Goal: Task Accomplishment & Management: Manage account settings

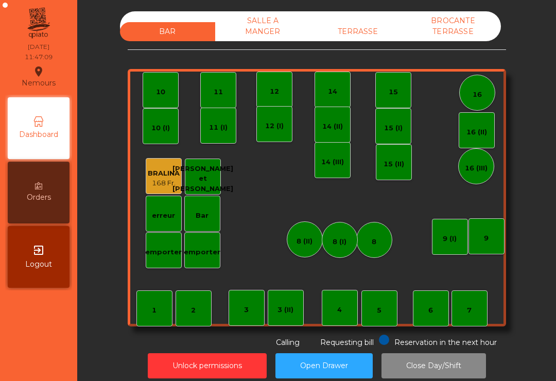
click at [386, 25] on div "TERRASSE" at bounding box center [357, 31] width 95 height 19
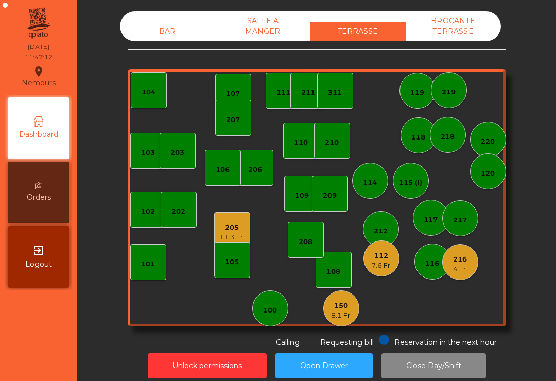
click at [233, 228] on div "205" at bounding box center [231, 227] width 25 height 10
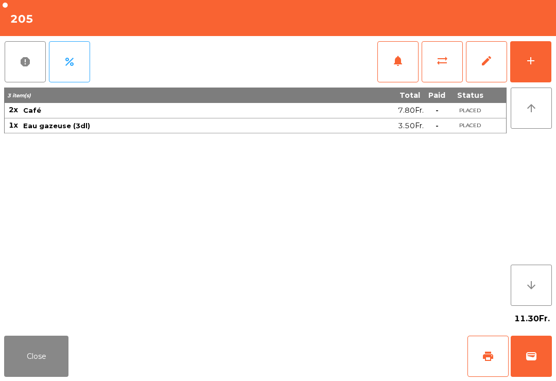
click at [542, 354] on button "wallet" at bounding box center [531, 356] width 41 height 41
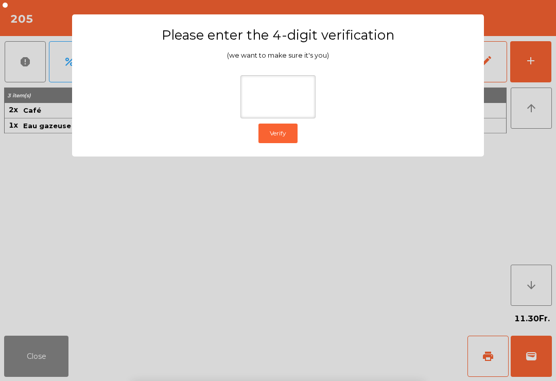
click at [513, 129] on ngb-modal-window "Please enter the 4-digit verification (we want to make sure it's you) Verify" at bounding box center [278, 190] width 528 height 381
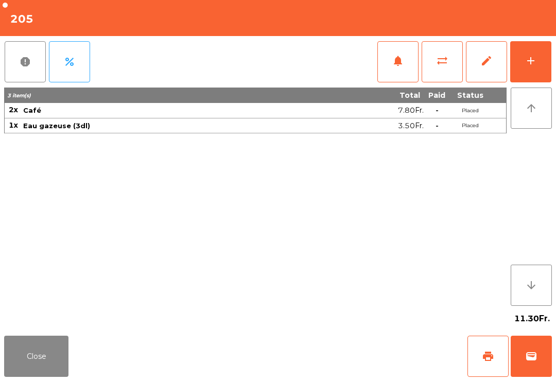
click at [48, 361] on button "Close" at bounding box center [36, 356] width 64 height 41
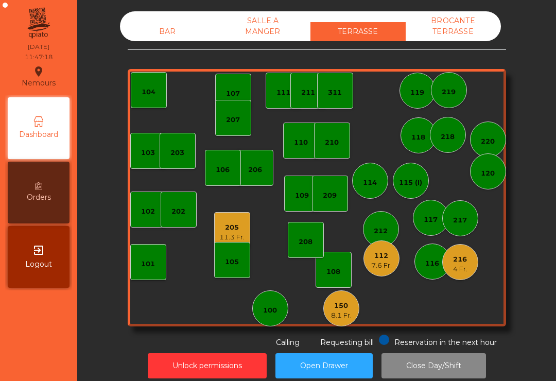
click at [377, 263] on div "7.6 Fr." at bounding box center [381, 266] width 21 height 10
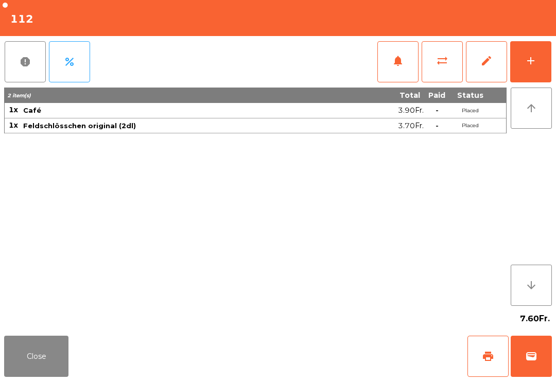
click at [30, 327] on div "7.60Fr." at bounding box center [278, 319] width 548 height 26
click at [20, 371] on button "Close" at bounding box center [36, 356] width 64 height 41
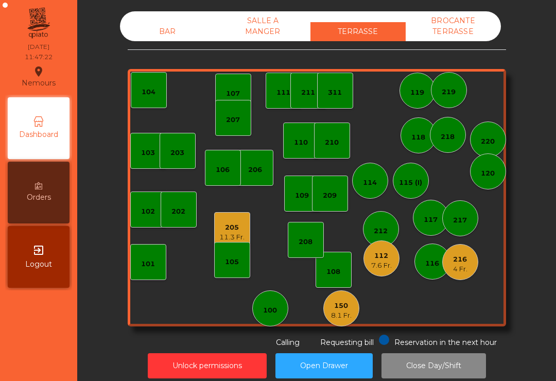
click at [381, 260] on div "112" at bounding box center [381, 256] width 21 height 10
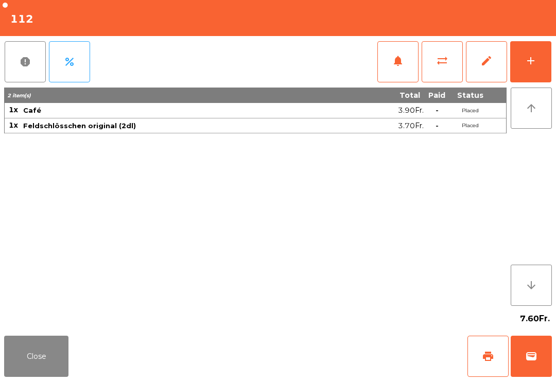
click at [550, 363] on button "wallet" at bounding box center [531, 356] width 41 height 41
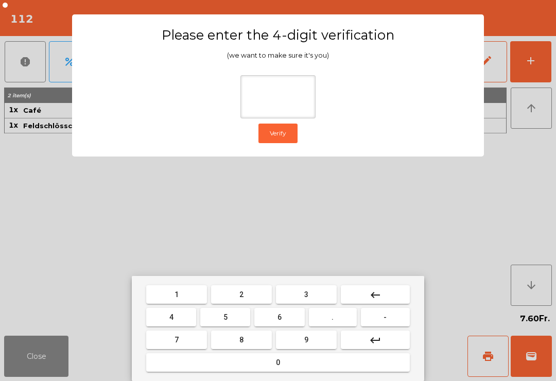
type input "*"
type input "****"
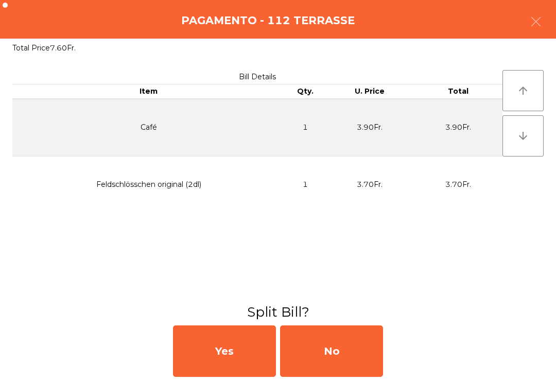
click at [366, 340] on div "No" at bounding box center [331, 350] width 103 height 51
click at [349, 360] on div "No" at bounding box center [331, 350] width 103 height 51
click at [348, 359] on div "No" at bounding box center [331, 350] width 103 height 51
click at [366, 352] on div "No" at bounding box center [331, 350] width 103 height 51
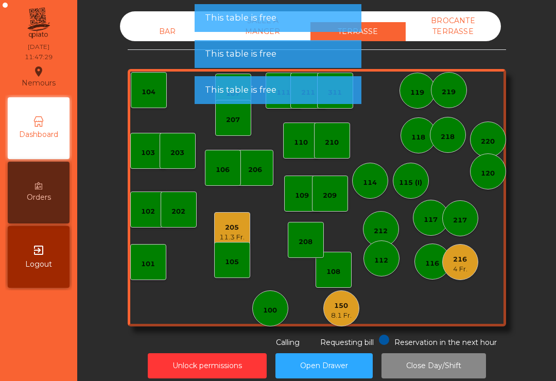
click at [461, 266] on div "4 Fr." at bounding box center [460, 269] width 14 height 10
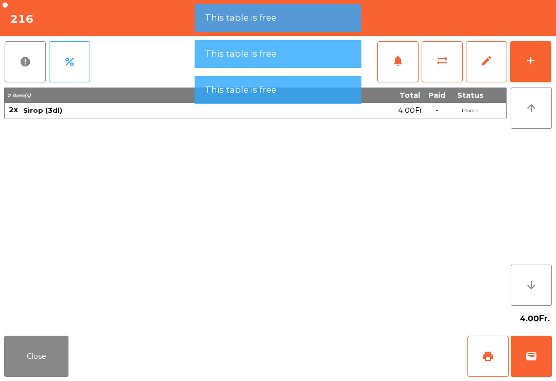
click at [545, 361] on button "wallet" at bounding box center [531, 356] width 41 height 41
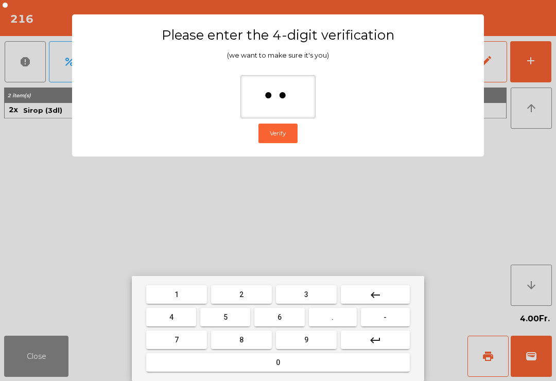
type input "***"
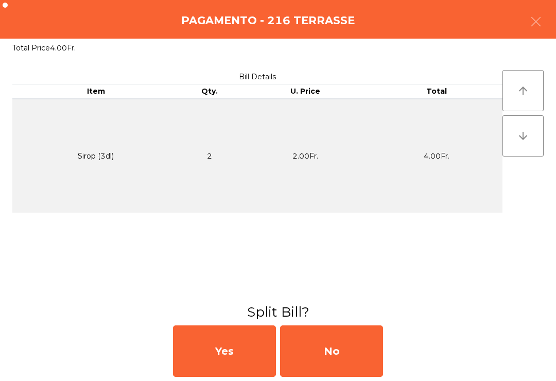
click at [382, 359] on div "No" at bounding box center [331, 350] width 103 height 51
click at [352, 350] on div "No" at bounding box center [331, 350] width 103 height 51
click at [351, 350] on div "No" at bounding box center [331, 350] width 103 height 51
click at [346, 361] on div "No" at bounding box center [331, 350] width 103 height 51
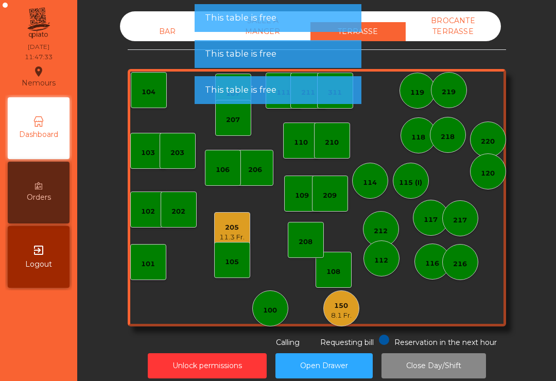
click at [374, 182] on div "114" at bounding box center [370, 183] width 14 height 10
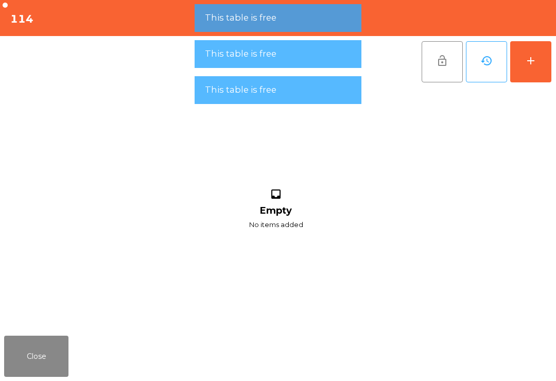
click at [548, 66] on button "add" at bounding box center [530, 61] width 41 height 41
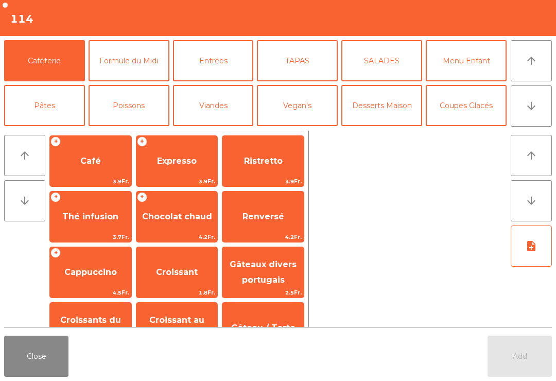
click at [512, 112] on button "arrow_downward" at bounding box center [531, 105] width 41 height 41
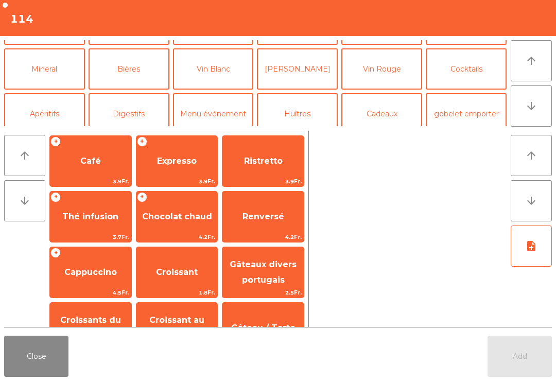
scroll to position [90, 0]
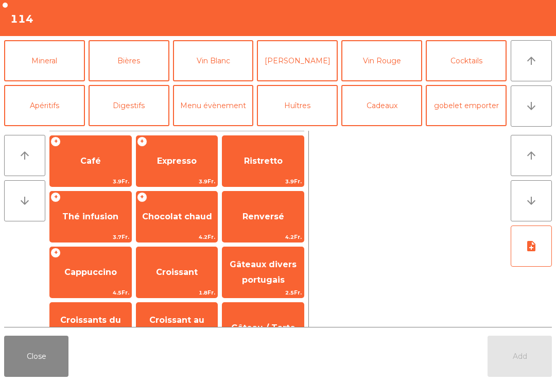
click at [133, 64] on button "Bières" at bounding box center [129, 60] width 81 height 41
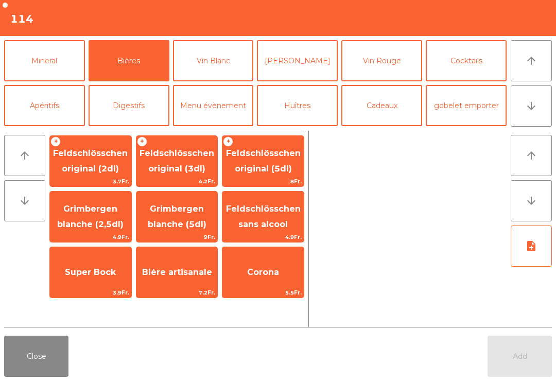
click at [166, 156] on span "Feldschlösschen original (3dl)" at bounding box center [177, 160] width 75 height 25
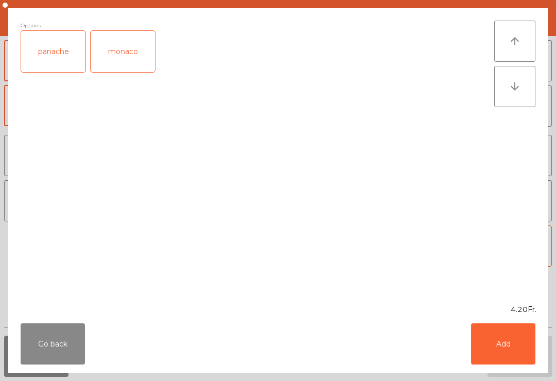
click at [524, 333] on button "Add" at bounding box center [503, 343] width 64 height 41
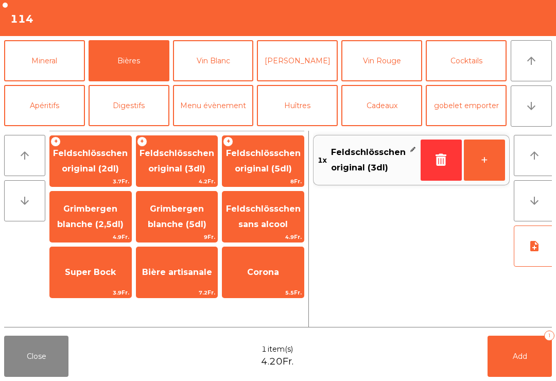
click at [522, 372] on button "Add 1" at bounding box center [520, 356] width 64 height 41
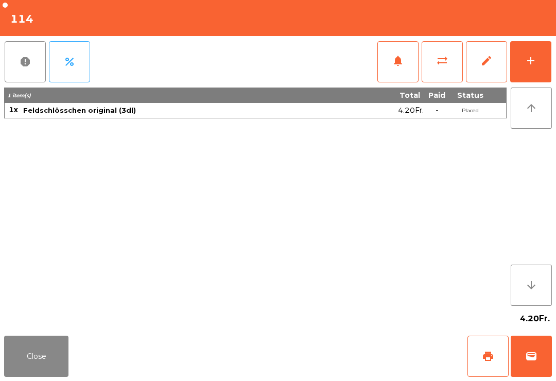
click at [529, 76] on button "add" at bounding box center [530, 61] width 41 height 41
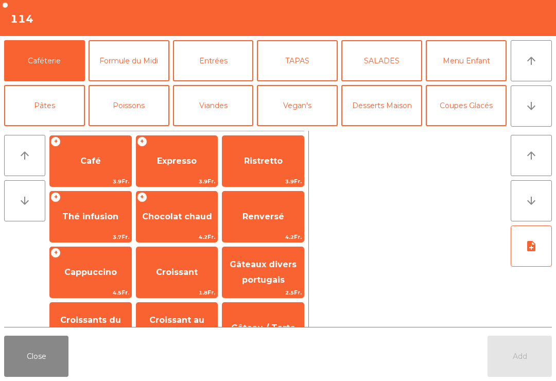
scroll to position [9, 0]
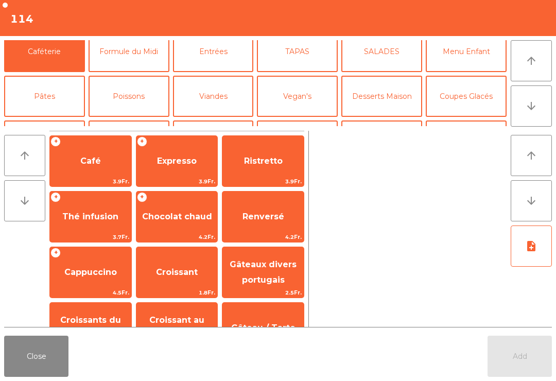
click at [219, 90] on button "Viandes" at bounding box center [213, 96] width 81 height 41
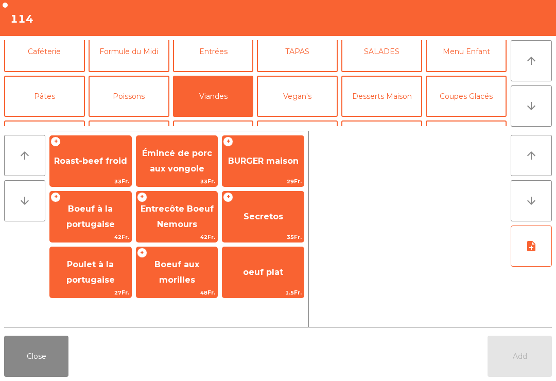
click at [172, 161] on span "Émincé de porc aux vongole" at bounding box center [176, 162] width 81 height 44
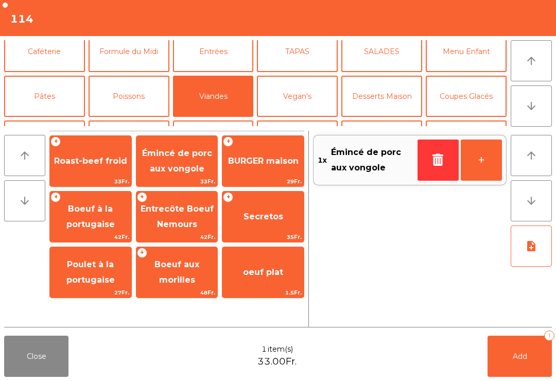
click at [511, 359] on button "Add 1" at bounding box center [520, 356] width 64 height 41
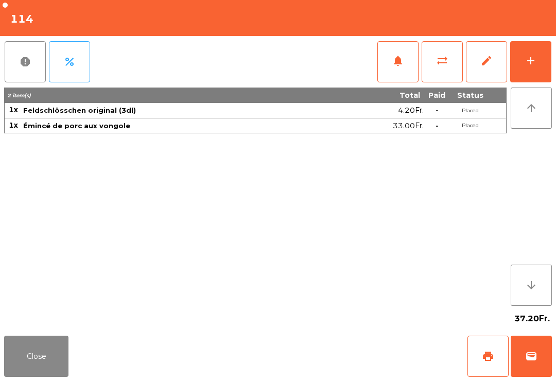
click at [28, 357] on button "Close" at bounding box center [36, 356] width 64 height 41
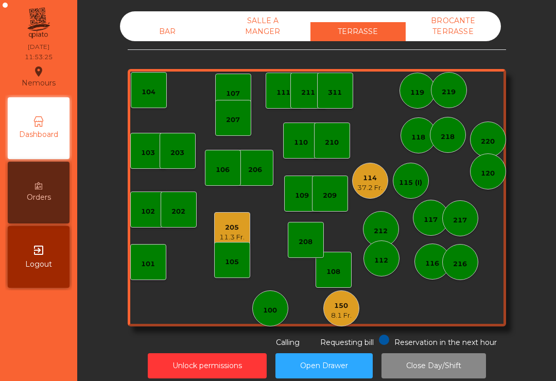
click at [231, 166] on div "106" at bounding box center [223, 168] width 36 height 36
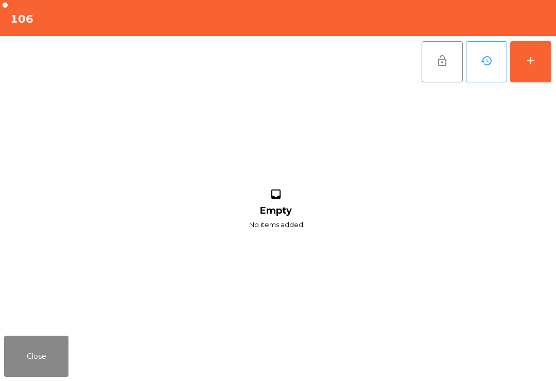
click at [543, 78] on button "add" at bounding box center [530, 61] width 41 height 41
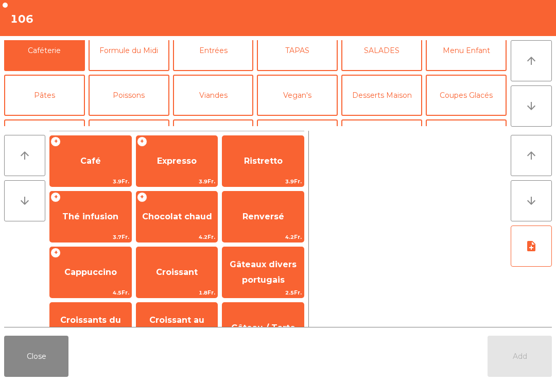
scroll to position [52, 0]
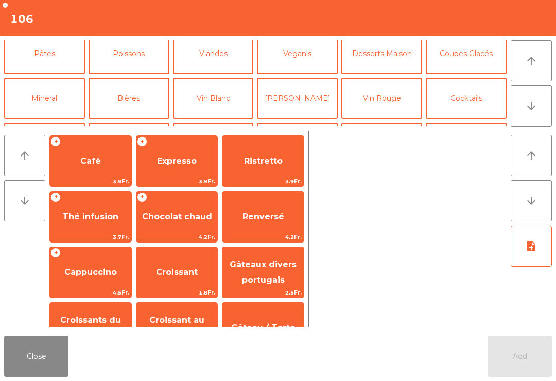
click at [481, 70] on button "Coupes Glacés" at bounding box center [466, 53] width 81 height 41
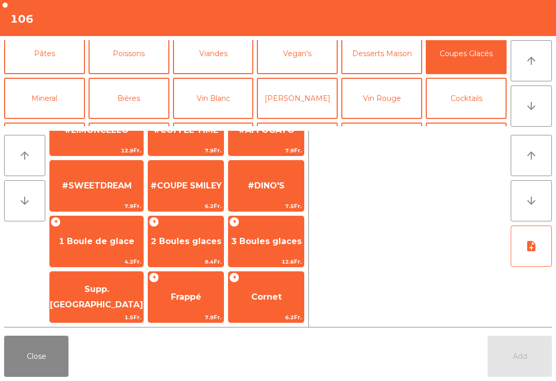
scroll to position [198, 0]
click at [153, 237] on span "2 Boules glaces" at bounding box center [186, 241] width 71 height 10
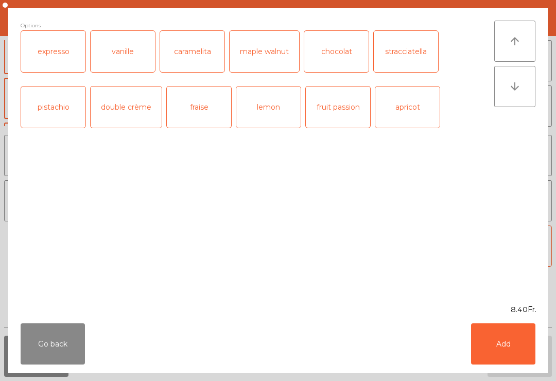
click at [512, 349] on button "Add" at bounding box center [503, 343] width 64 height 41
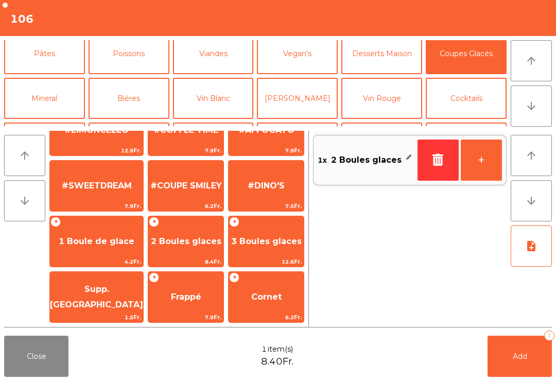
click at [488, 173] on button "+" at bounding box center [481, 160] width 41 height 41
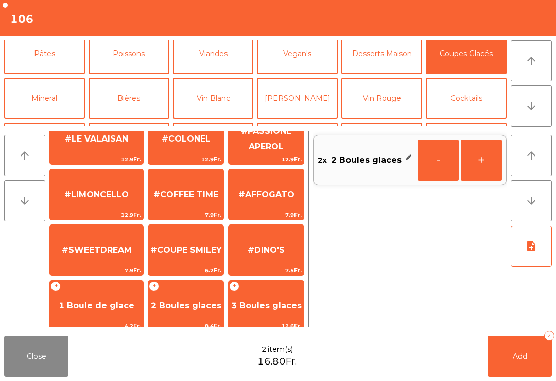
scroll to position [127, 0]
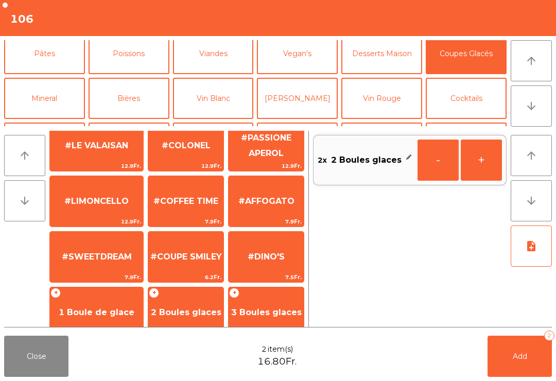
click at [280, 212] on span "#AFFOGATO" at bounding box center [266, 201] width 75 height 28
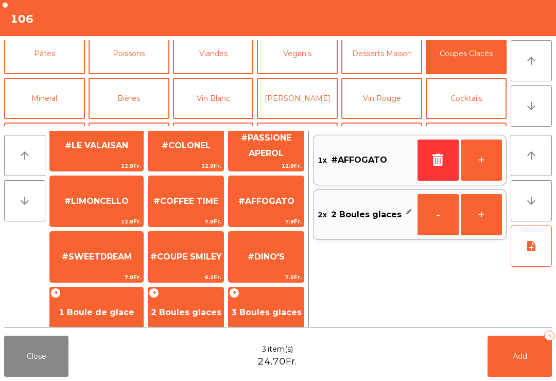
click at [528, 371] on button "Add 3" at bounding box center [520, 356] width 64 height 41
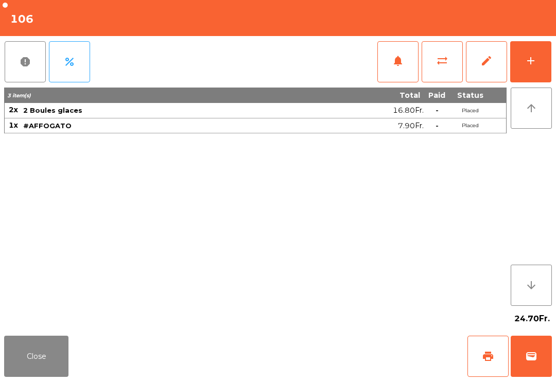
click at [45, 349] on button "Close" at bounding box center [36, 356] width 64 height 41
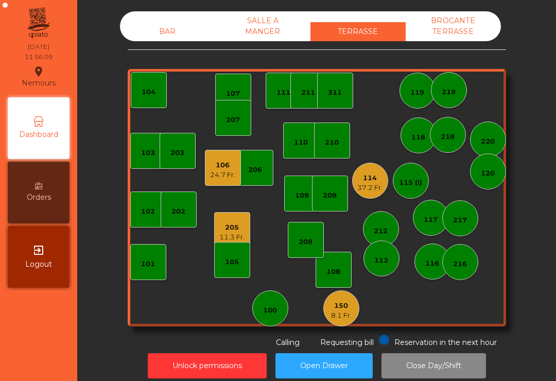
click at [340, 316] on div "8.1 Fr." at bounding box center [341, 315] width 21 height 10
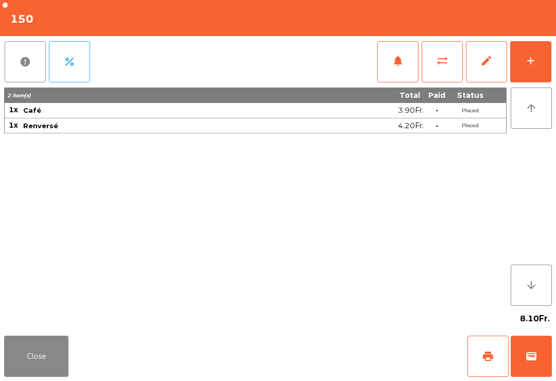
click at [493, 361] on span "print" at bounding box center [488, 356] width 12 height 12
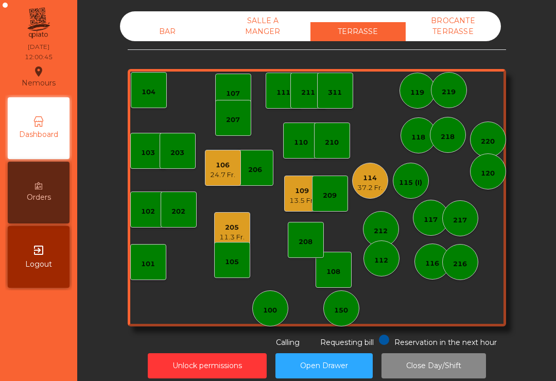
click at [282, 203] on div "103 102 101 202 206 104 205 11.3 Fr. 108 105 107 100 150 110 207 203 208 116 21…" at bounding box center [317, 197] width 378 height 257
click at [298, 197] on div "13.5 Fr." at bounding box center [301, 201] width 25 height 10
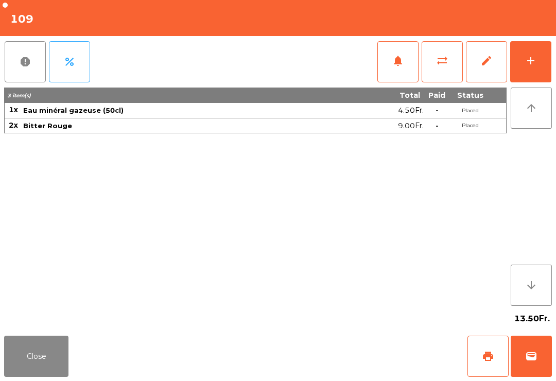
click at [528, 60] on div "add" at bounding box center [531, 61] width 12 height 12
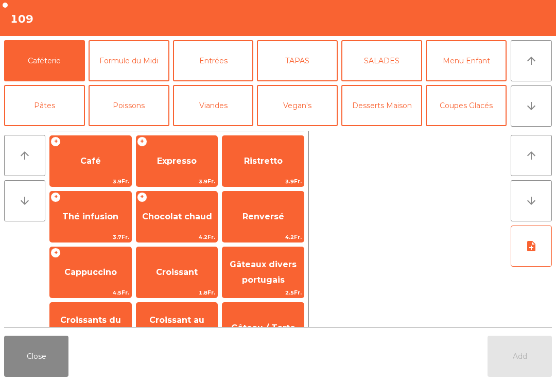
click at [392, 60] on button "SALADES" at bounding box center [381, 60] width 81 height 41
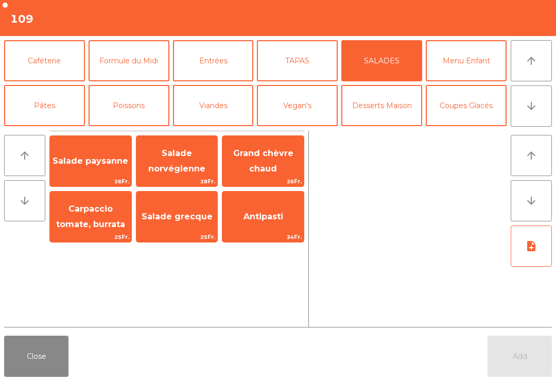
click at [270, 155] on span "Grand chèvre chaud" at bounding box center [263, 160] width 60 height 25
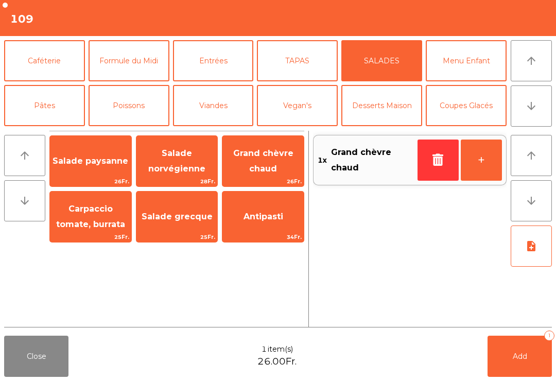
click at [193, 165] on span "Salade norvégienne" at bounding box center [176, 160] width 57 height 25
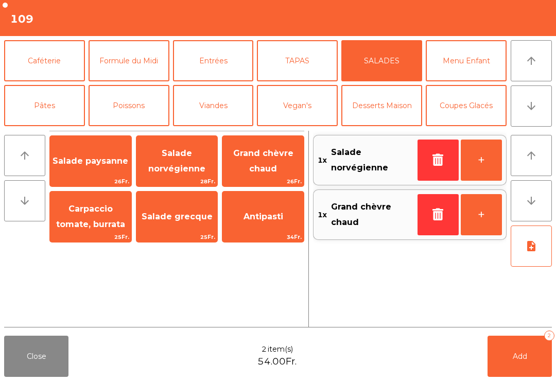
click at [512, 376] on button "Add 2" at bounding box center [520, 356] width 64 height 41
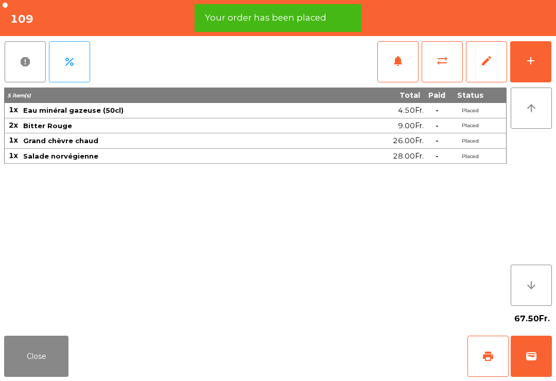
click at [542, 60] on button "add" at bounding box center [530, 61] width 41 height 41
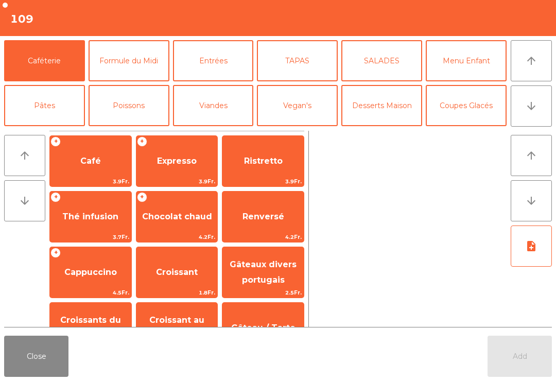
scroll to position [62, 0]
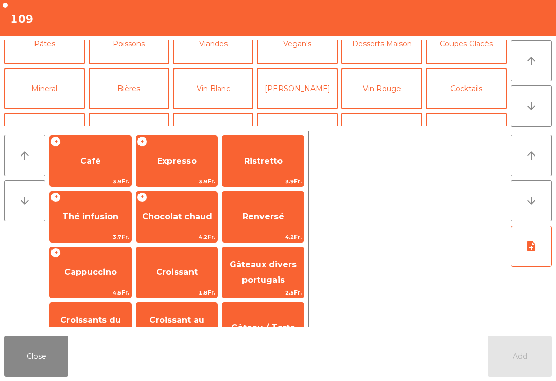
click at [313, 92] on button "[PERSON_NAME]" at bounding box center [297, 88] width 81 height 41
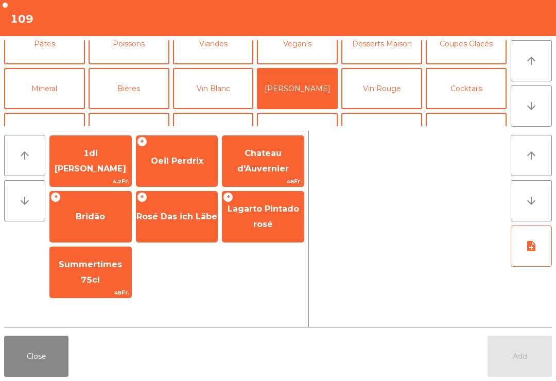
click at [189, 164] on span "Oeil Perdrix" at bounding box center [177, 161] width 53 height 10
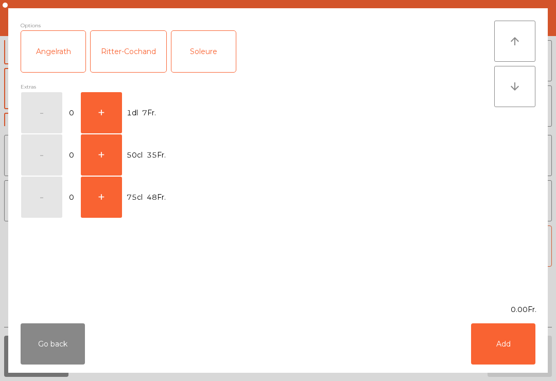
click at [104, 155] on button "+" at bounding box center [101, 154] width 41 height 41
click at [511, 344] on button "Add" at bounding box center [503, 343] width 64 height 41
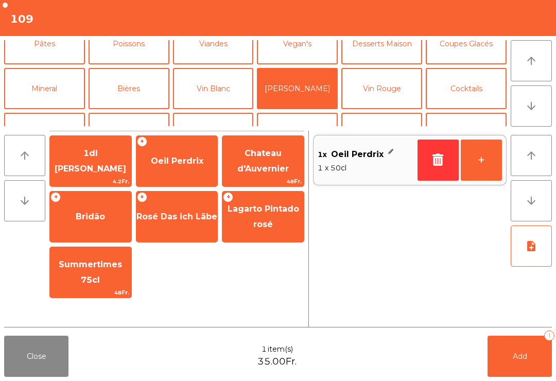
click at [531, 360] on button "Add 1" at bounding box center [520, 356] width 64 height 41
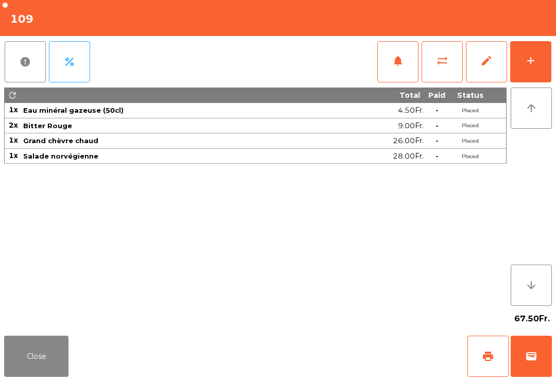
click at [62, 357] on button "Close" at bounding box center [36, 356] width 64 height 41
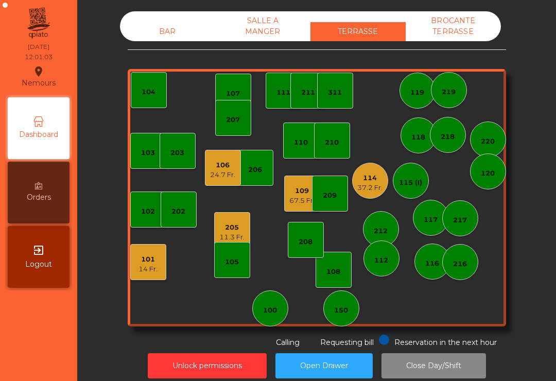
click at [237, 232] on div "205" at bounding box center [231, 227] width 25 height 10
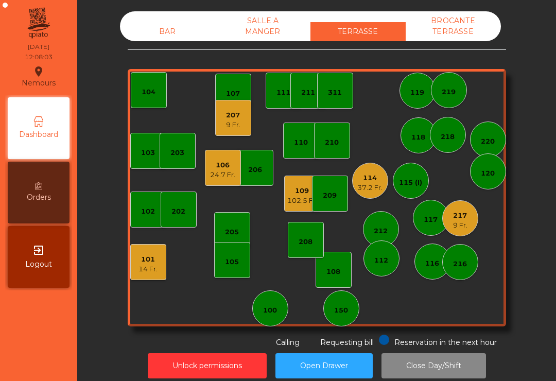
click at [457, 236] on div "217 9 Fr." at bounding box center [460, 218] width 36 height 36
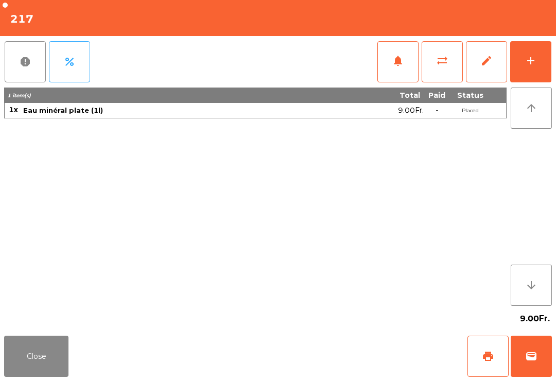
click at [530, 72] on button "add" at bounding box center [530, 61] width 41 height 41
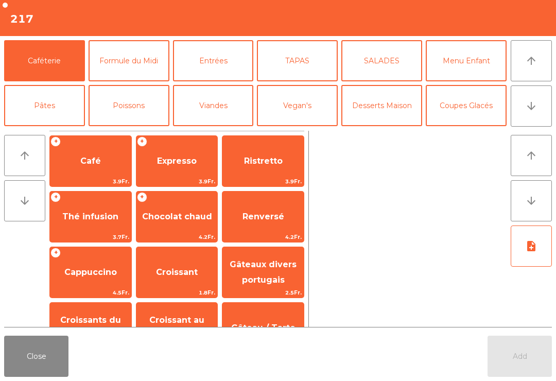
click at [385, 69] on button "SALADES" at bounding box center [381, 60] width 81 height 41
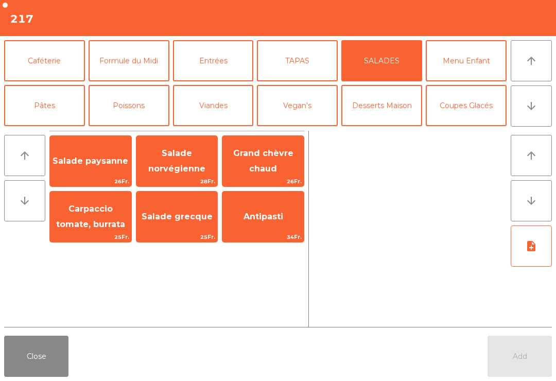
click at [183, 167] on span "Salade norvégienne" at bounding box center [176, 160] width 57 height 25
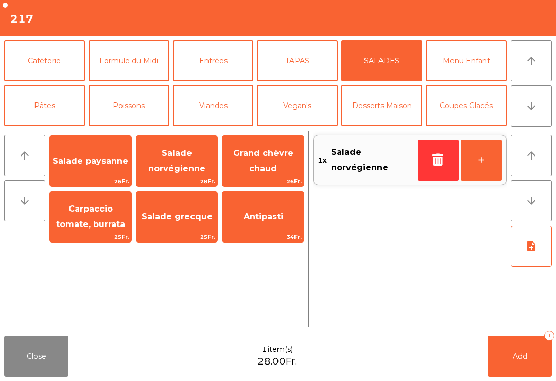
click at [133, 114] on button "Poissons" at bounding box center [129, 105] width 81 height 41
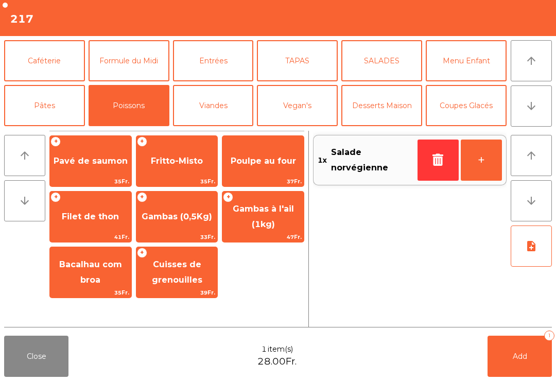
click at [163, 172] on span "Fritto-Misto" at bounding box center [176, 161] width 81 height 28
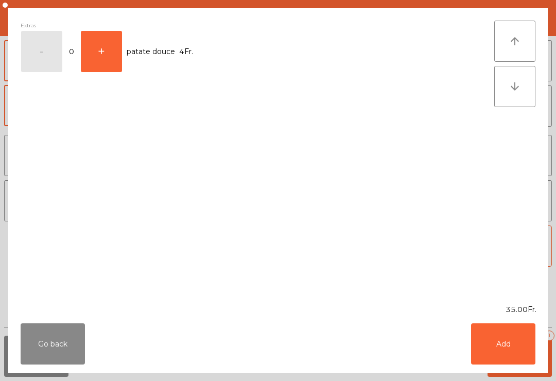
click at [494, 355] on button "Add" at bounding box center [503, 343] width 64 height 41
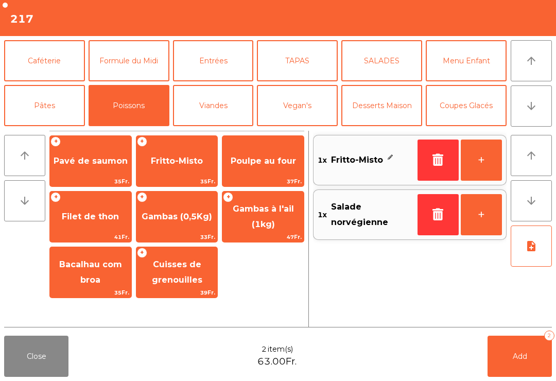
click at [538, 254] on button "note_add" at bounding box center [531, 246] width 41 height 41
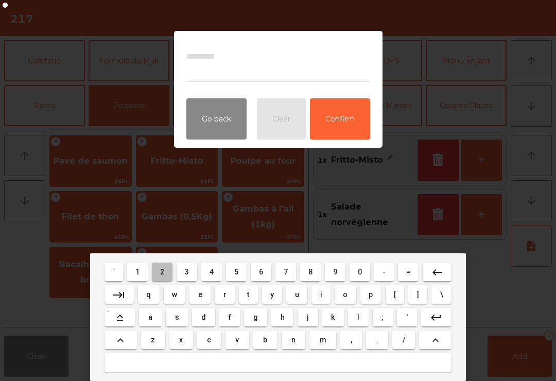
type textarea "*"
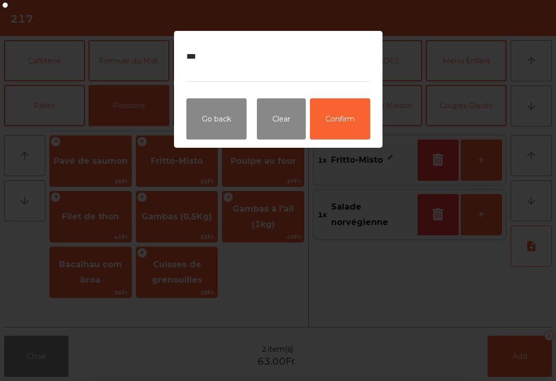
click at [337, 126] on button "Confirm" at bounding box center [340, 118] width 60 height 41
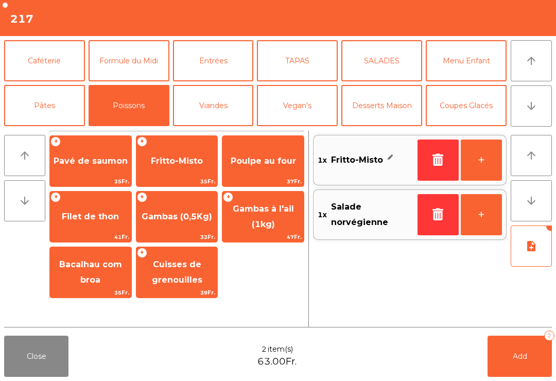
click at [519, 356] on span "Add" at bounding box center [520, 356] width 14 height 9
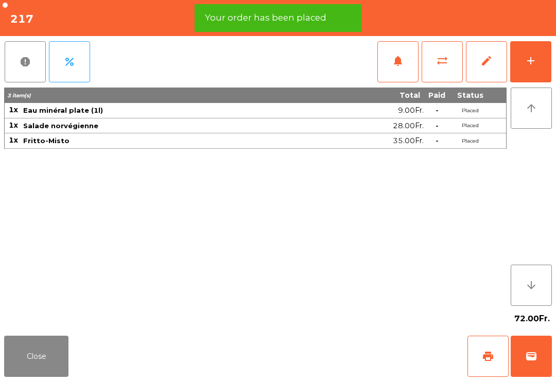
click at [538, 68] on button "add" at bounding box center [530, 61] width 41 height 41
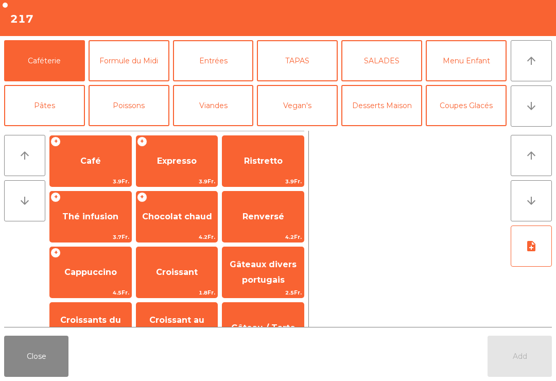
click at [539, 101] on button "arrow_downward" at bounding box center [531, 105] width 41 height 41
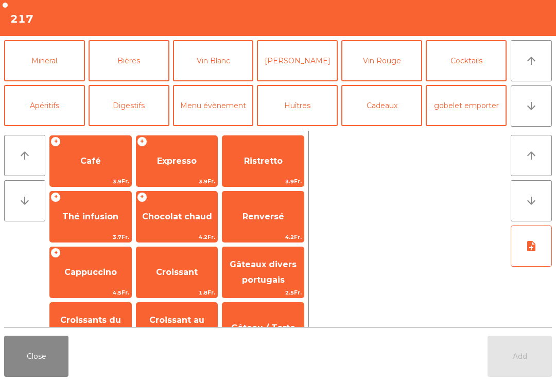
click at [190, 67] on button "Vin Blanc" at bounding box center [213, 60] width 81 height 41
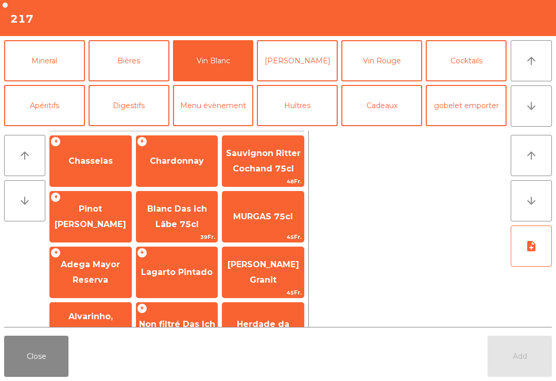
click at [76, 224] on span "Pinot [PERSON_NAME]" at bounding box center [91, 216] width 72 height 25
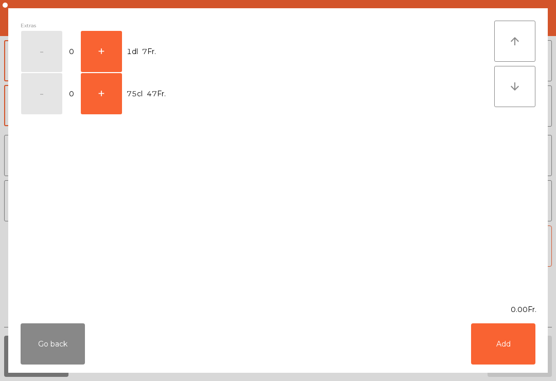
click at [100, 50] on button "+" at bounding box center [101, 51] width 41 height 41
click at [506, 337] on button "Add" at bounding box center [503, 343] width 64 height 41
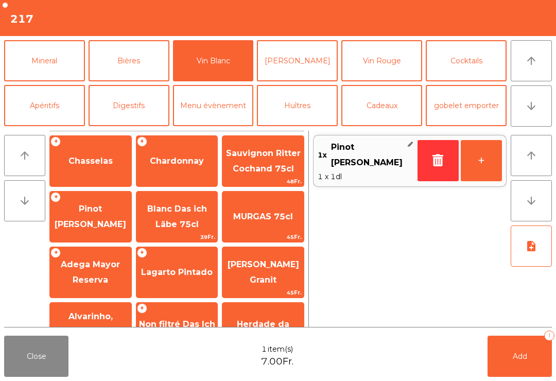
click at [527, 357] on button "Add 1" at bounding box center [520, 356] width 64 height 41
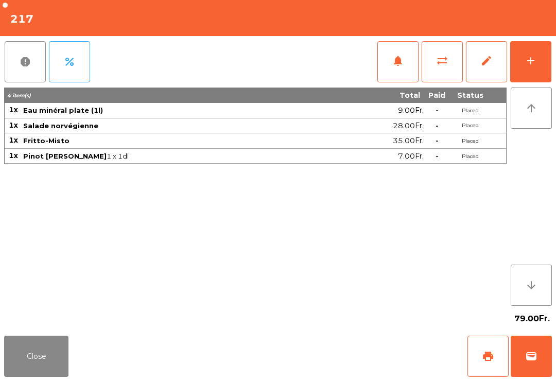
click at [29, 375] on button "Close" at bounding box center [36, 356] width 64 height 41
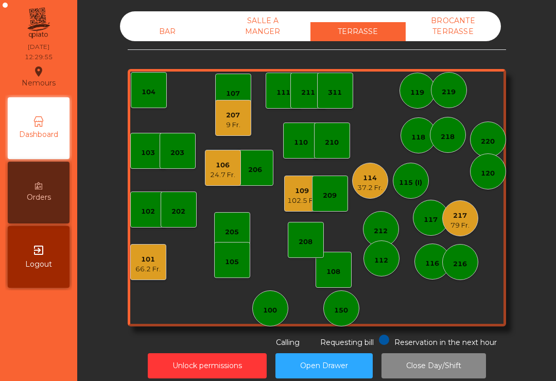
click at [156, 277] on div "101 66.2 Fr." at bounding box center [148, 262] width 36 height 36
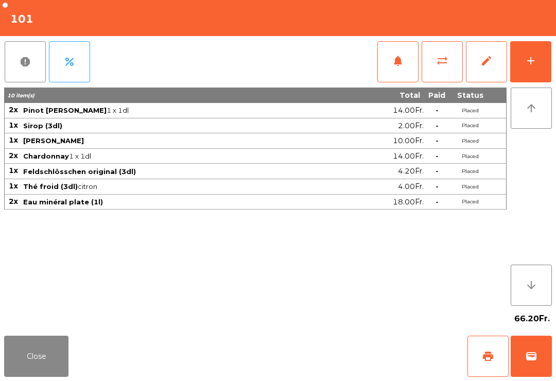
click at [532, 60] on div "add" at bounding box center [531, 61] width 12 height 12
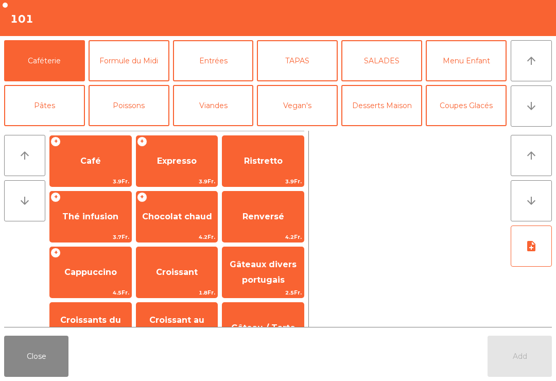
click at [223, 61] on button "Entrées" at bounding box center [213, 60] width 81 height 41
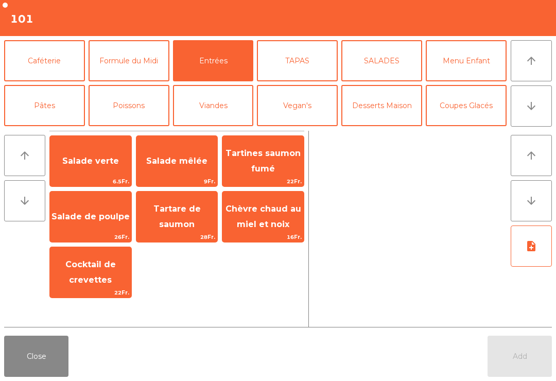
click at [103, 161] on span "Salade verte" at bounding box center [90, 161] width 57 height 10
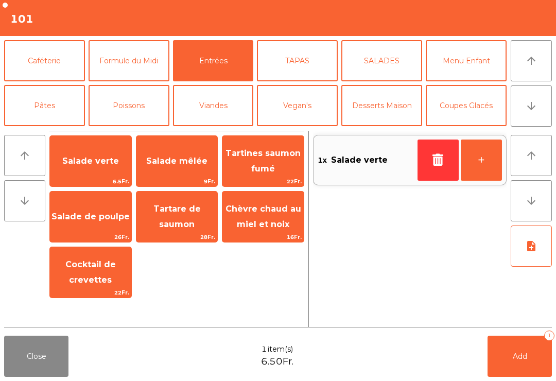
click at [102, 160] on span "Salade verte" at bounding box center [90, 161] width 57 height 10
click at [91, 158] on span "Salade verte" at bounding box center [90, 161] width 57 height 10
click at [176, 165] on span "Salade mêlée" at bounding box center [176, 161] width 61 height 10
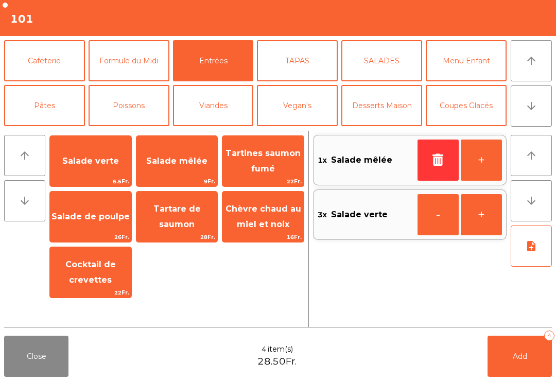
click at [477, 153] on button "+" at bounding box center [481, 160] width 41 height 41
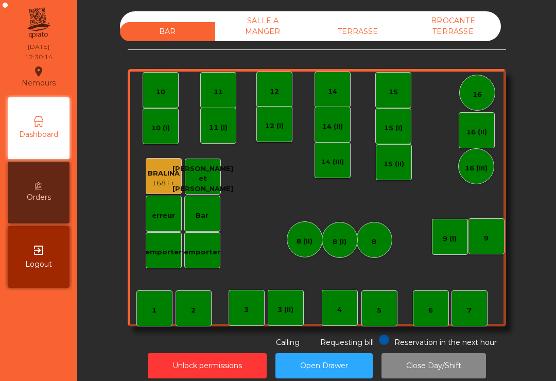
click at [367, 26] on div "TERRASSE" at bounding box center [357, 31] width 95 height 19
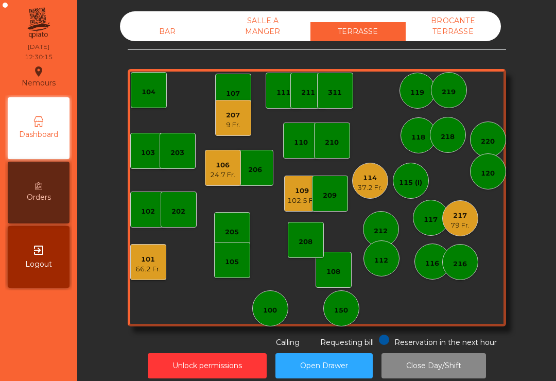
click at [158, 262] on div "101" at bounding box center [147, 259] width 25 height 10
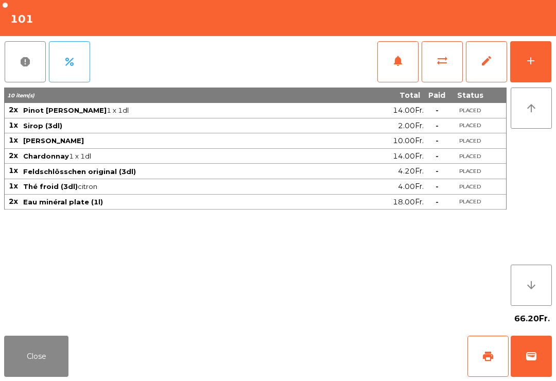
click at [540, 68] on button "add" at bounding box center [530, 61] width 41 height 41
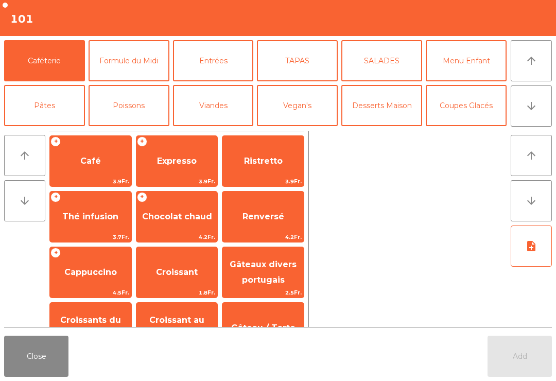
click at [219, 55] on button "Entrées" at bounding box center [213, 60] width 81 height 41
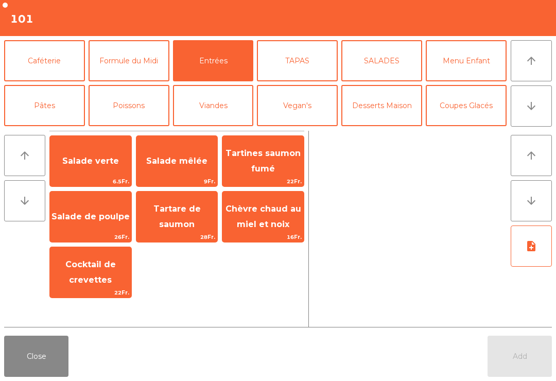
click at [96, 158] on span "Salade verte" at bounding box center [90, 161] width 57 height 10
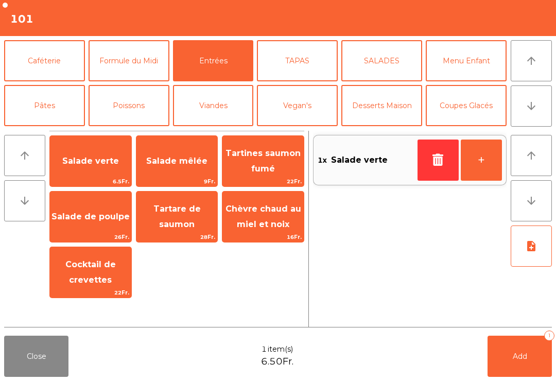
click at [486, 169] on button "+" at bounding box center [481, 160] width 41 height 41
click at [470, 164] on button "+" at bounding box center [481, 160] width 41 height 41
click at [192, 172] on span "Salade mêlée" at bounding box center [176, 161] width 81 height 28
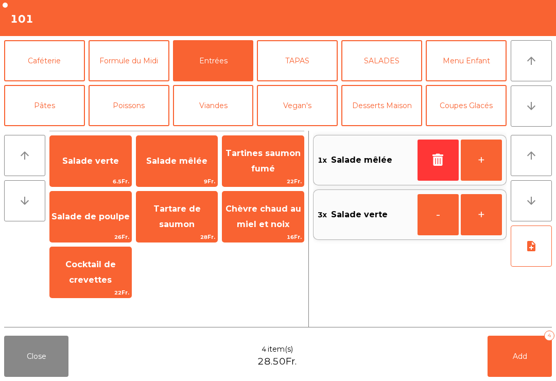
click at [488, 224] on button "+" at bounding box center [481, 214] width 41 height 41
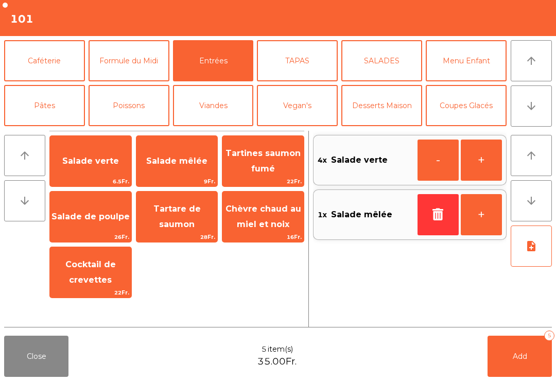
click at [427, 165] on button "-" at bounding box center [438, 160] width 41 height 41
click at [484, 208] on button "+" at bounding box center [481, 214] width 41 height 41
click at [93, 271] on span "Cocktail de crevettes" at bounding box center [90, 273] width 81 height 44
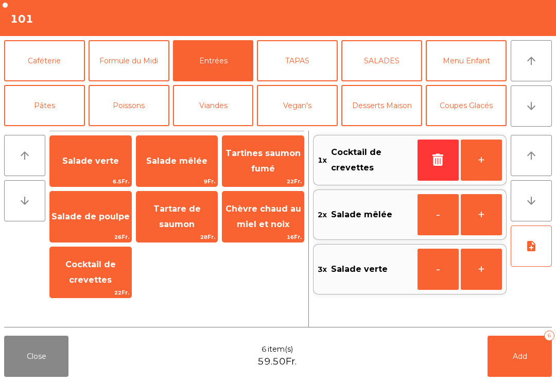
click at [220, 111] on button "Viandes" at bounding box center [213, 105] width 81 height 41
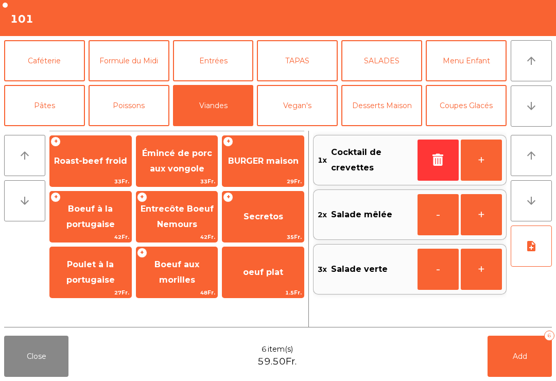
click at [259, 177] on span "29Fr." at bounding box center [262, 182] width 81 height 10
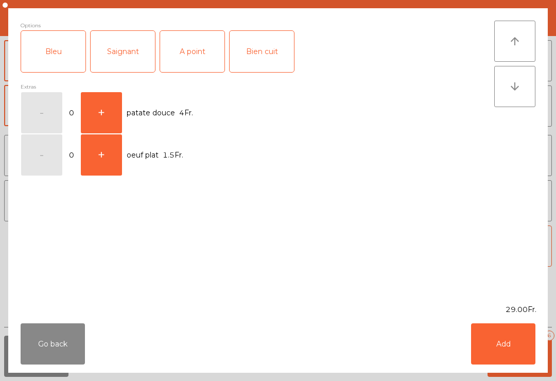
click at [129, 55] on div "Saignant" at bounding box center [123, 51] width 64 height 41
click at [504, 349] on button "Add" at bounding box center [503, 343] width 64 height 41
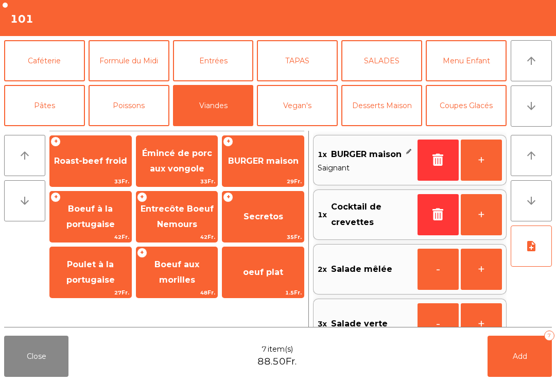
click at [44, 108] on button "Pâtes" at bounding box center [44, 105] width 81 height 41
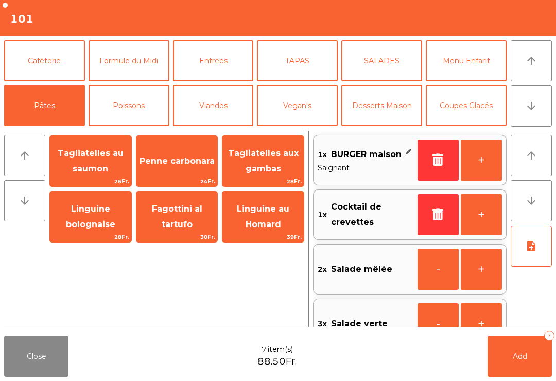
click at [175, 219] on span "Fagottini al tartufo" at bounding box center [177, 216] width 50 height 25
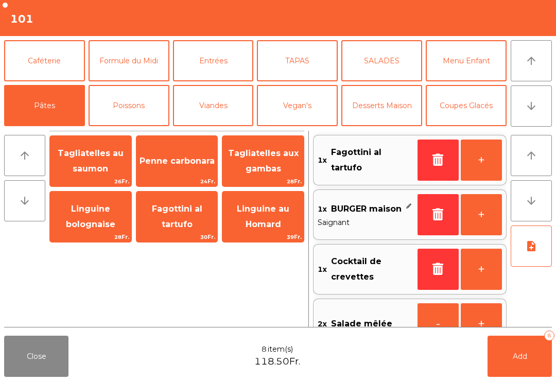
scroll to position [4, 0]
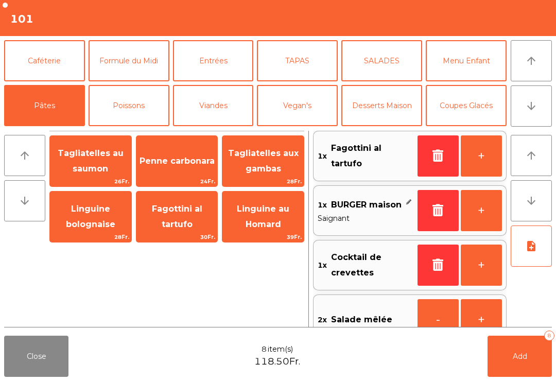
click at [167, 103] on button "Poissons" at bounding box center [129, 105] width 81 height 41
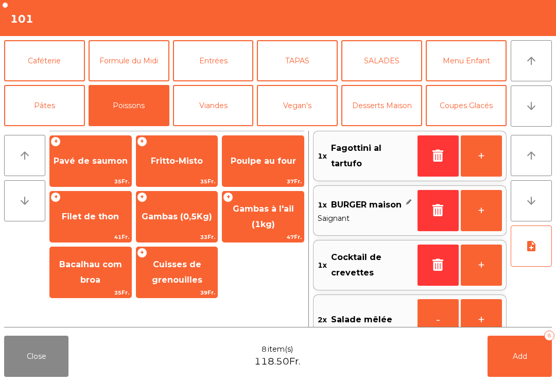
click at [220, 98] on button "Viandes" at bounding box center [213, 105] width 81 height 41
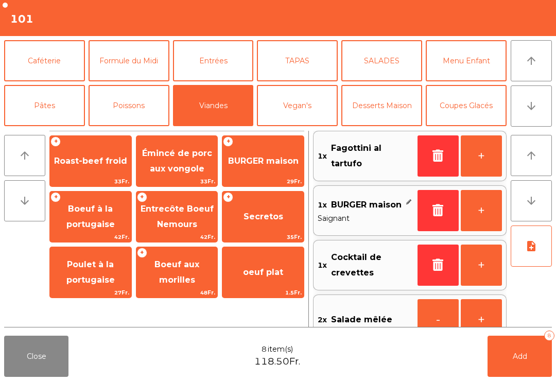
click at [180, 160] on span "Émincé de porc aux vongole" at bounding box center [176, 162] width 81 height 44
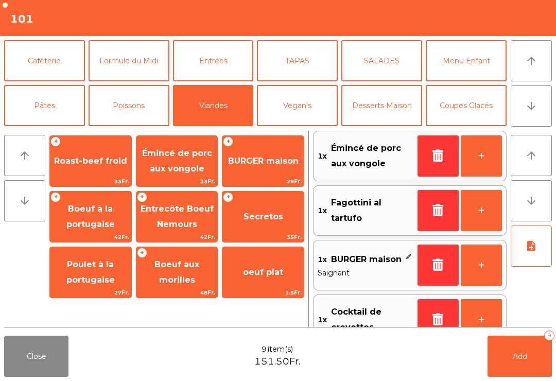
click at [101, 158] on span "Roast-beef froid" at bounding box center [90, 161] width 73 height 10
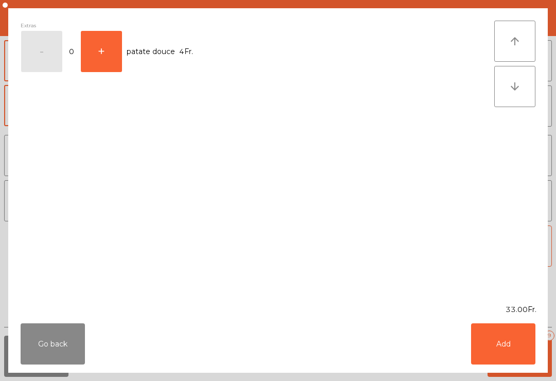
click at [509, 348] on button "Add" at bounding box center [503, 343] width 64 height 41
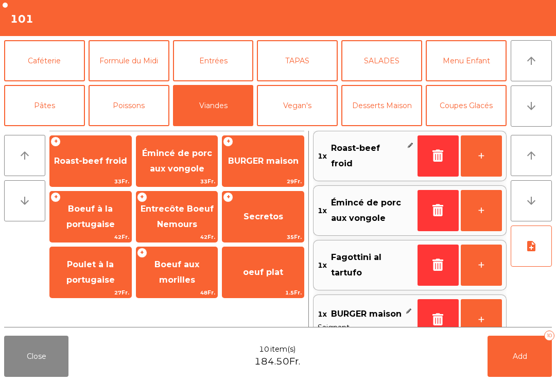
click at [190, 211] on span "Entrecôte Boeuf Nemours" at bounding box center [177, 216] width 73 height 25
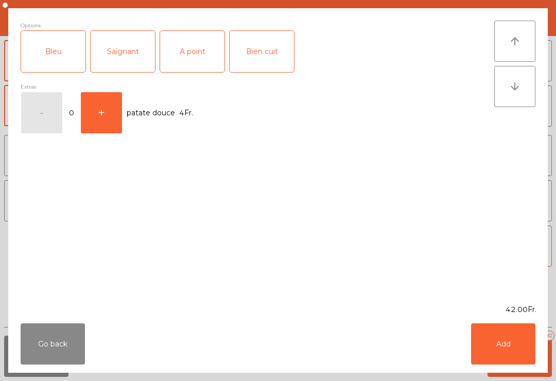
click at [142, 57] on div "Saignant" at bounding box center [123, 51] width 64 height 41
click at [505, 343] on button "Add" at bounding box center [503, 343] width 64 height 41
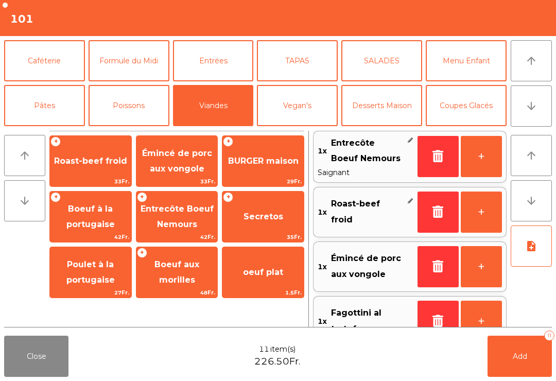
click at [483, 159] on button "+" at bounding box center [481, 156] width 41 height 41
click at [59, 106] on button "Pâtes" at bounding box center [44, 105] width 81 height 41
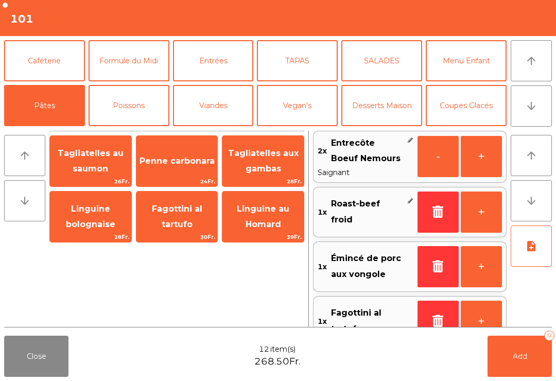
click at [310, 103] on button "Vegan's" at bounding box center [297, 105] width 81 height 41
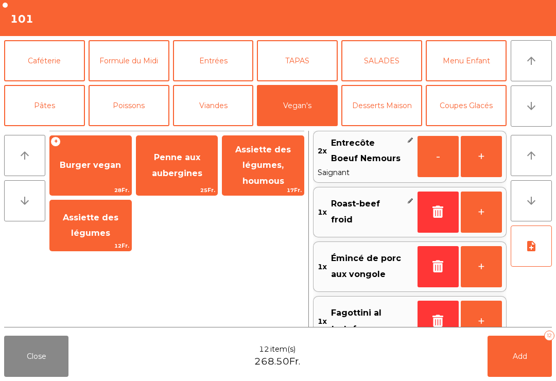
click at [180, 179] on span "Penne aux aubergines" at bounding box center [176, 166] width 81 height 44
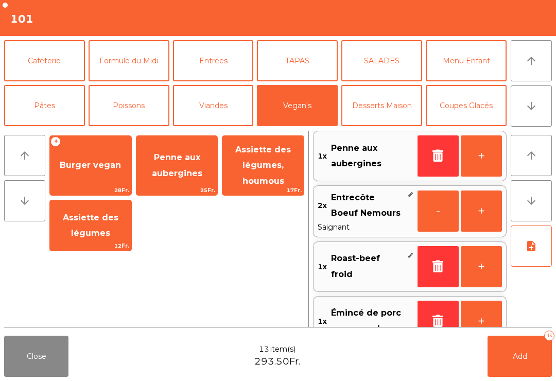
click at [475, 63] on button "Menu Enfant" at bounding box center [466, 60] width 81 height 41
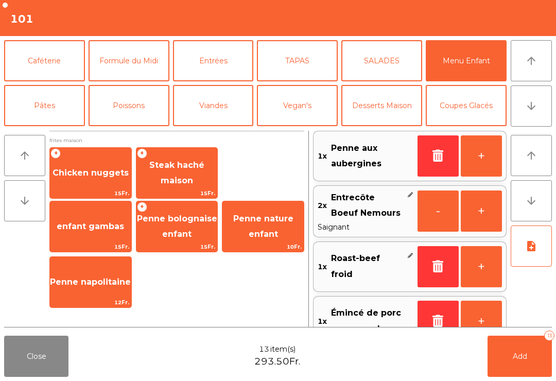
click at [88, 176] on span "Chicken nuggets" at bounding box center [91, 173] width 76 height 10
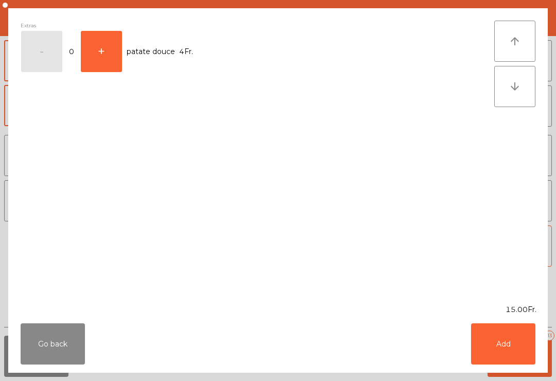
click at [98, 176] on div "Extras - 0 + patate douce 4Fr." at bounding box center [258, 156] width 474 height 271
click at [518, 358] on button "Add" at bounding box center [503, 343] width 64 height 41
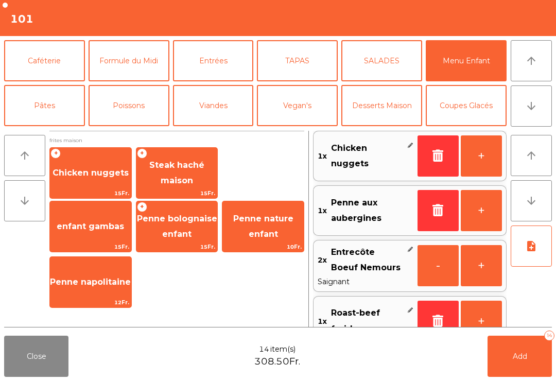
click at [486, 162] on button "+" at bounding box center [481, 155] width 41 height 41
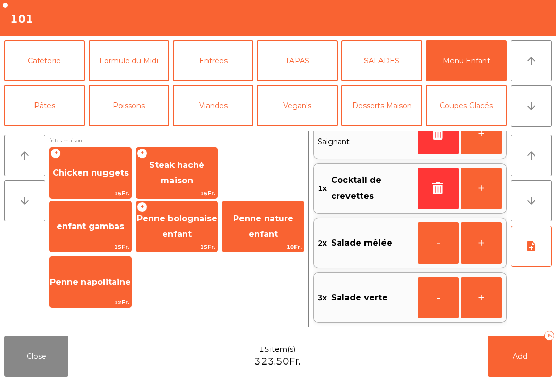
scroll to position [355, 0]
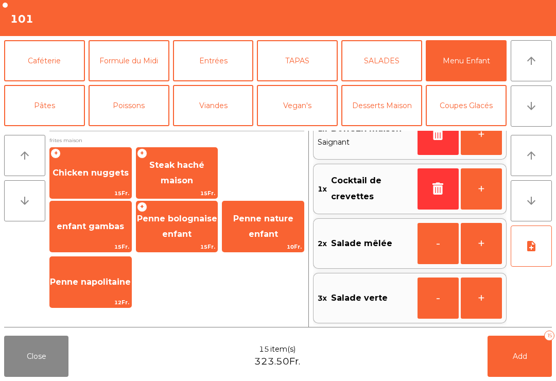
click at [521, 365] on button "Add 15" at bounding box center [520, 356] width 64 height 41
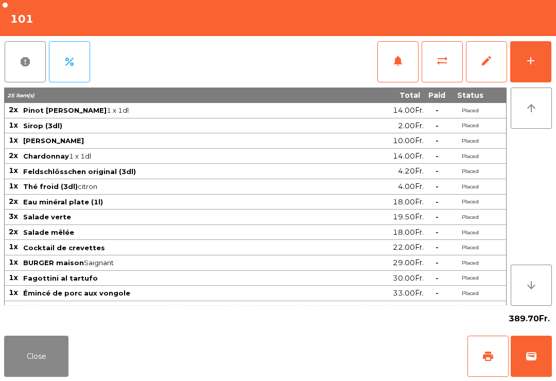
click at [33, 351] on button "Close" at bounding box center [36, 356] width 64 height 41
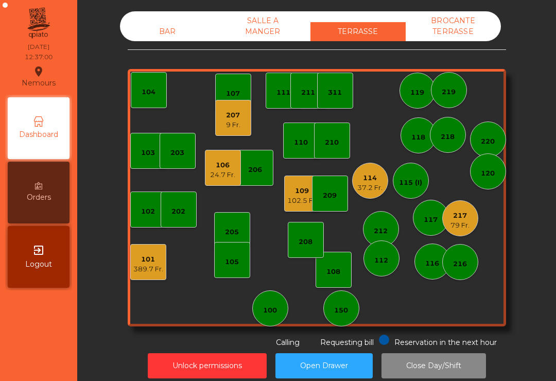
click at [238, 176] on div "106 24.7 Fr." at bounding box center [223, 168] width 36 height 36
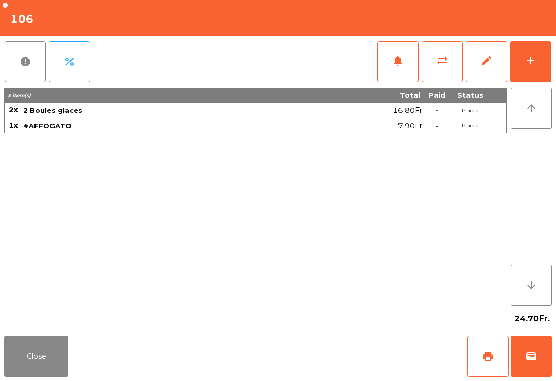
click at [533, 376] on button "wallet" at bounding box center [531, 356] width 41 height 41
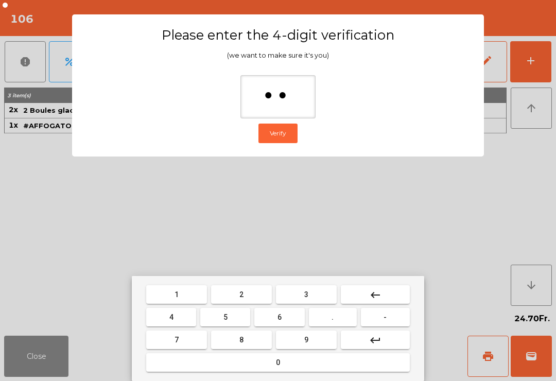
type input "***"
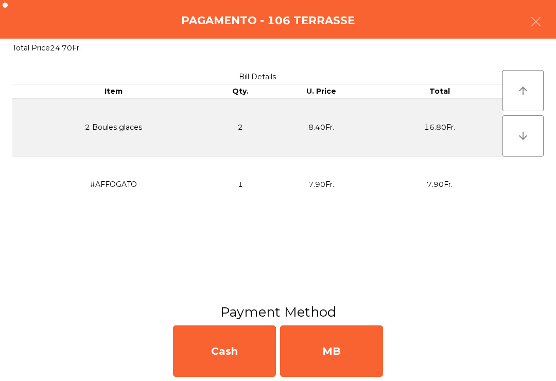
click at [357, 363] on div "MB" at bounding box center [331, 350] width 103 height 51
click at [348, 359] on div "No" at bounding box center [331, 350] width 103 height 51
click at [348, 358] on div "No" at bounding box center [331, 350] width 103 height 51
click at [356, 363] on div "No" at bounding box center [331, 350] width 103 height 51
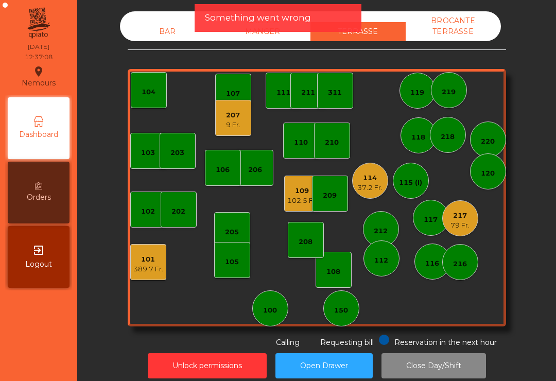
click at [227, 123] on div "9 Fr." at bounding box center [233, 125] width 14 height 10
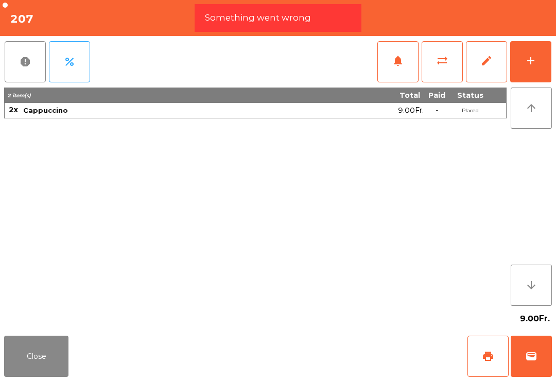
click at [472, 361] on button "print" at bounding box center [487, 356] width 41 height 41
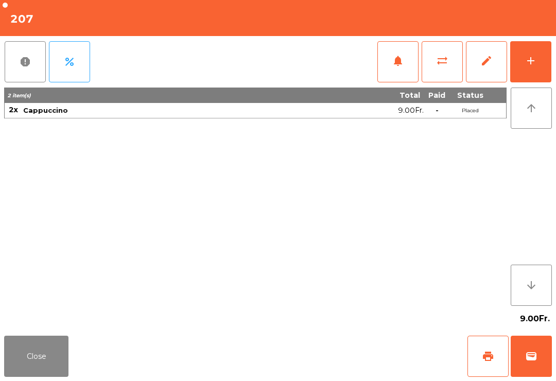
click at [524, 363] on button "wallet" at bounding box center [531, 356] width 41 height 41
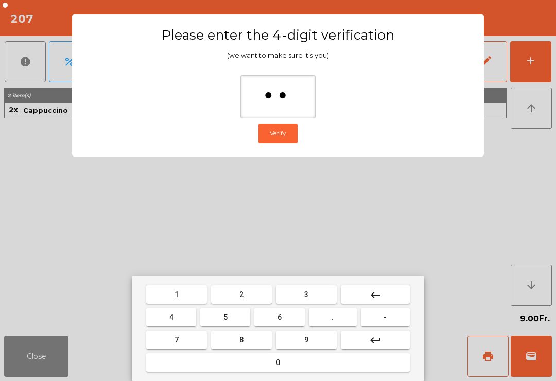
type input "***"
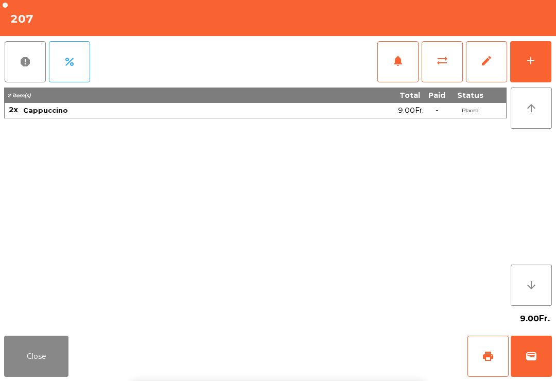
click at [376, 360] on div "Close print wallet" at bounding box center [278, 356] width 556 height 49
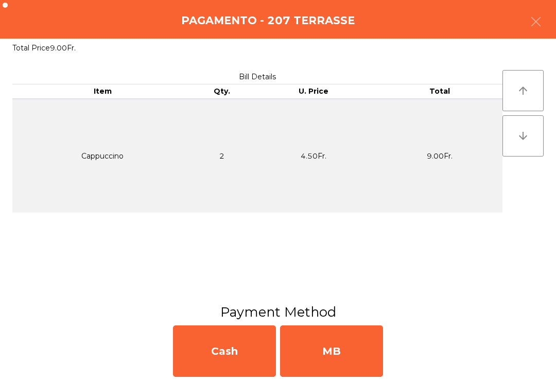
click at [376, 358] on div "MB" at bounding box center [331, 350] width 103 height 51
click at [365, 354] on div "No" at bounding box center [331, 350] width 103 height 51
click at [368, 362] on div "No" at bounding box center [331, 350] width 103 height 51
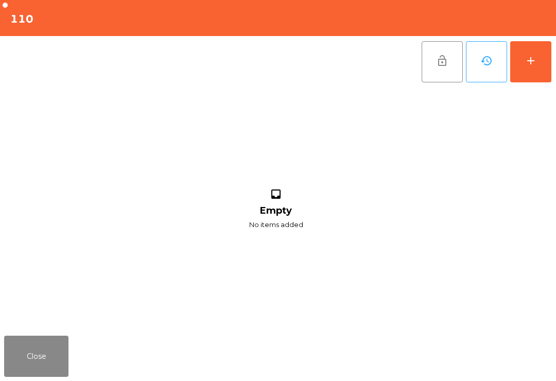
click at [529, 50] on button "add" at bounding box center [530, 61] width 41 height 41
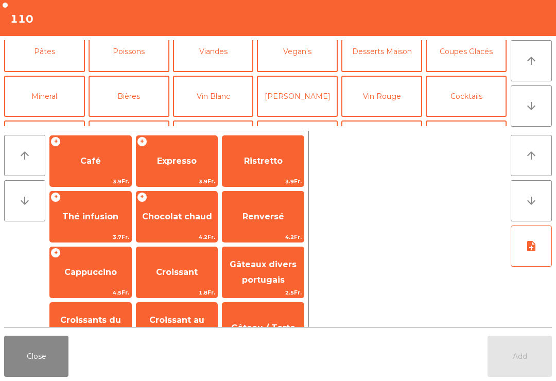
click at [66, 81] on button "Mineral" at bounding box center [44, 96] width 81 height 41
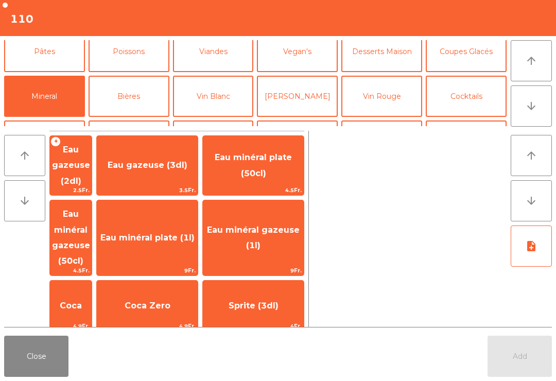
scroll to position [57, 0]
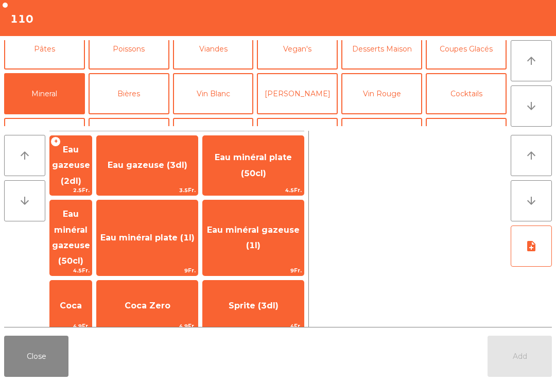
click at [275, 266] on span "9Fr." at bounding box center [253, 271] width 101 height 10
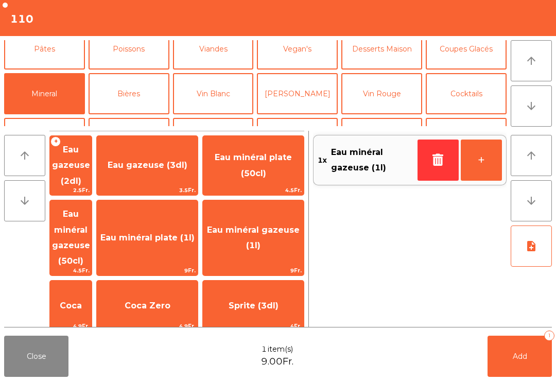
click at [130, 103] on button "Bières" at bounding box center [129, 93] width 81 height 41
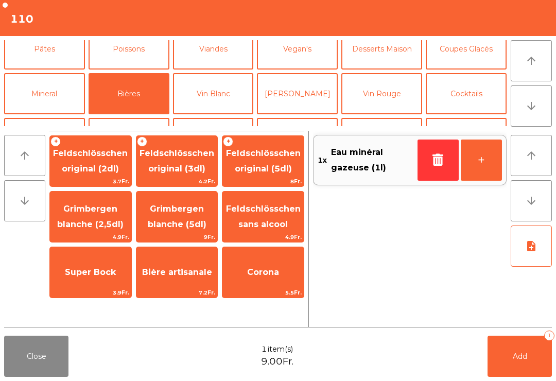
click at [177, 169] on span "Feldschlösschen original (3dl)" at bounding box center [177, 160] width 75 height 25
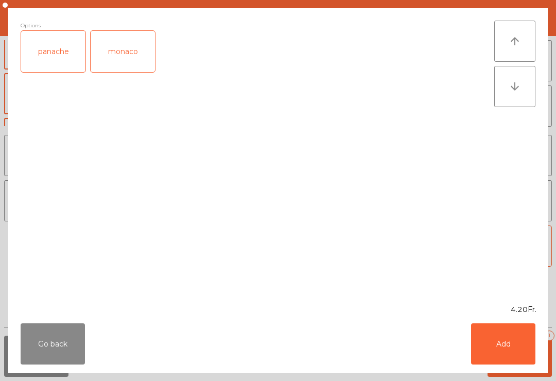
click at [504, 351] on button "Add" at bounding box center [503, 343] width 64 height 41
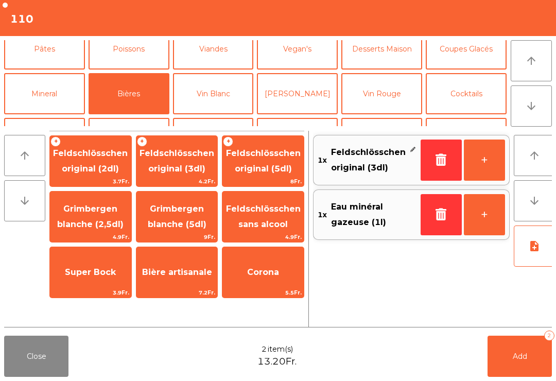
click at [221, 98] on button "Vin Blanc" at bounding box center [213, 93] width 81 height 41
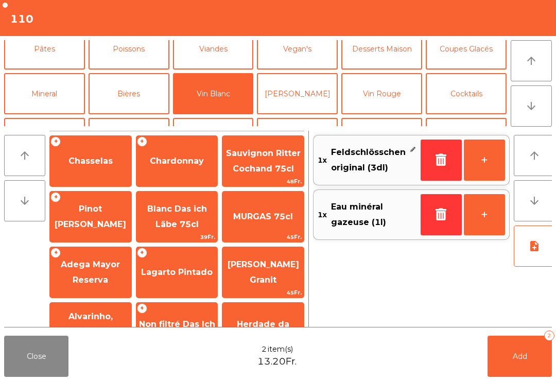
click at [213, 55] on button "Viandes" at bounding box center [213, 48] width 81 height 41
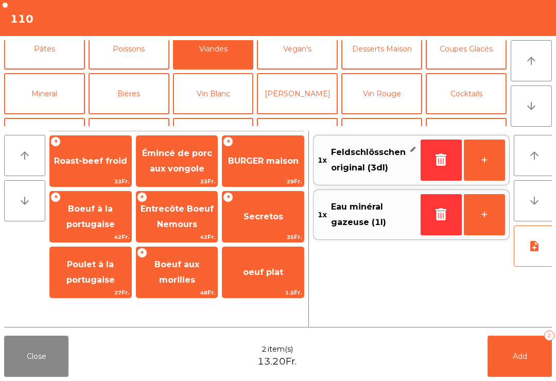
click at [94, 287] on span "Poulet à la portugaise" at bounding box center [90, 273] width 81 height 44
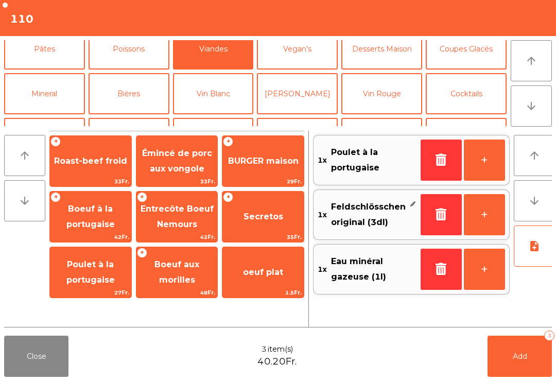
click at [98, 285] on span "Poulet à la portugaise" at bounding box center [90, 271] width 48 height 25
click at [96, 282] on span "Poulet à la portugaise" at bounding box center [90, 271] width 48 height 25
click at [522, 355] on span "Add" at bounding box center [520, 356] width 14 height 9
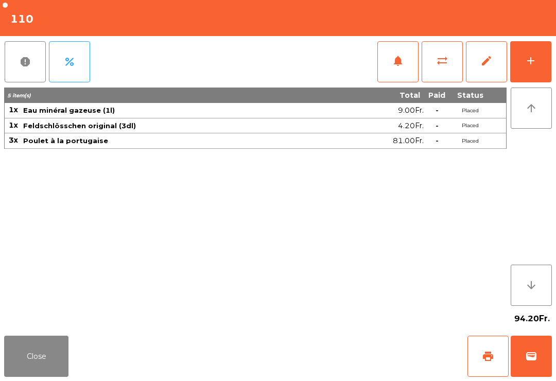
click at [37, 370] on button "Close" at bounding box center [36, 356] width 64 height 41
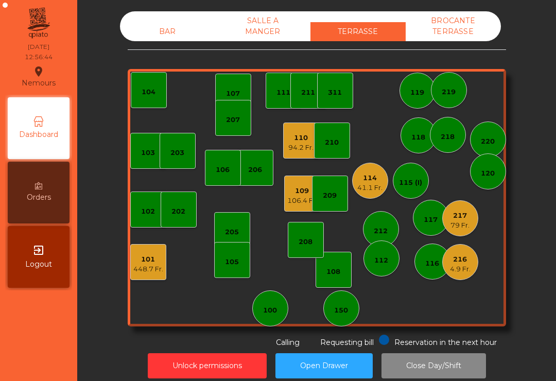
click at [154, 275] on div "101 448.7 Fr." at bounding box center [148, 262] width 36 height 36
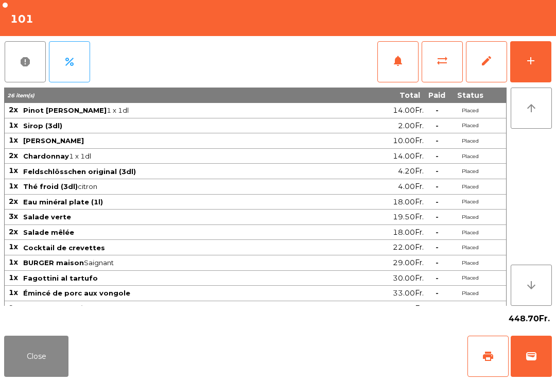
click at [388, 76] on button "notifications" at bounding box center [397, 61] width 41 height 41
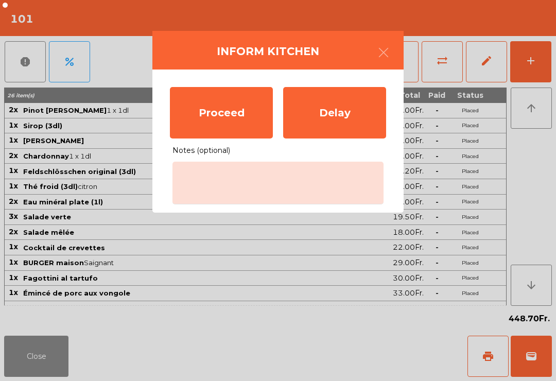
click at [227, 111] on div "Proceed" at bounding box center [221, 112] width 103 height 51
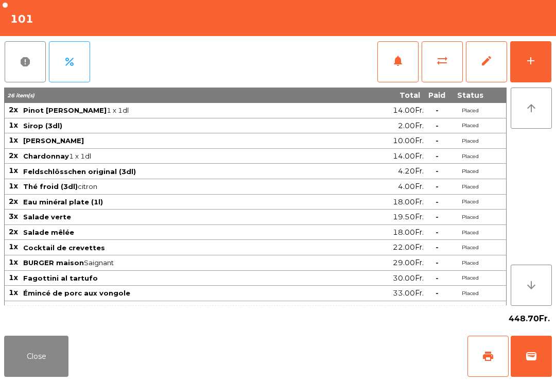
click at [39, 375] on button "Close" at bounding box center [36, 356] width 64 height 41
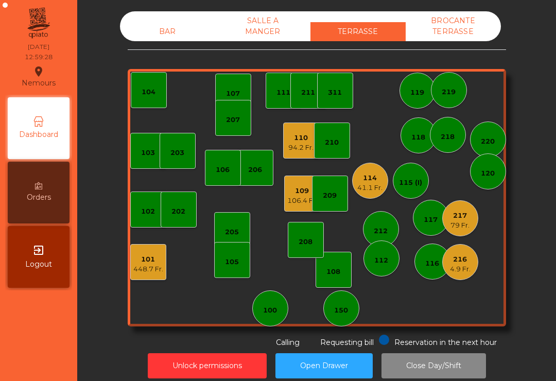
click at [419, 173] on div "115 (I)" at bounding box center [411, 181] width 36 height 36
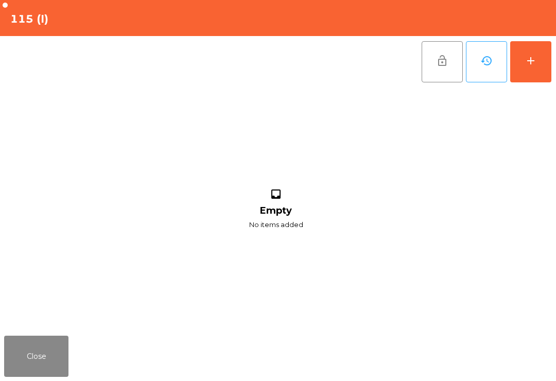
click at [539, 59] on button "add" at bounding box center [530, 61] width 41 height 41
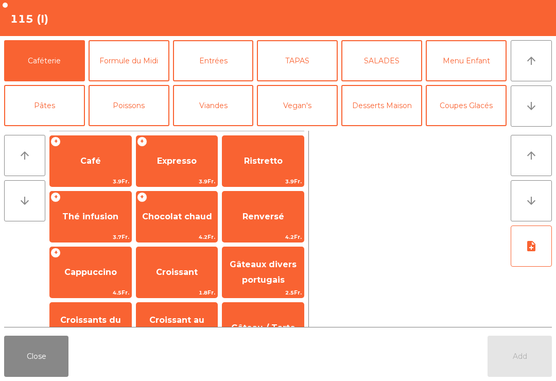
click at [98, 182] on span "3.9Fr." at bounding box center [90, 182] width 81 height 10
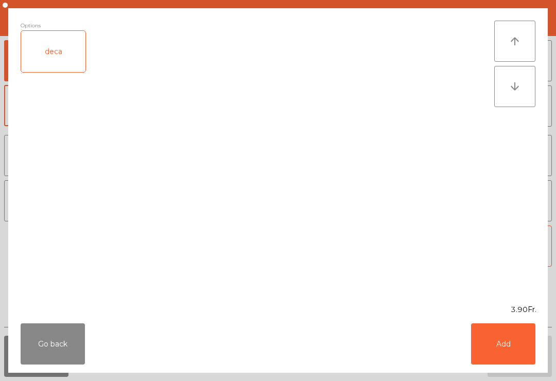
click at [505, 332] on button "Add" at bounding box center [503, 343] width 64 height 41
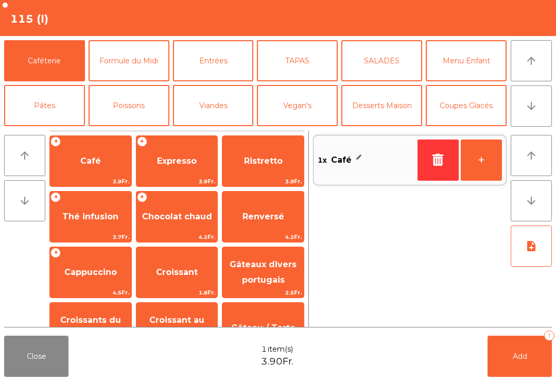
click at [61, 130] on button "Mineral" at bounding box center [44, 150] width 81 height 41
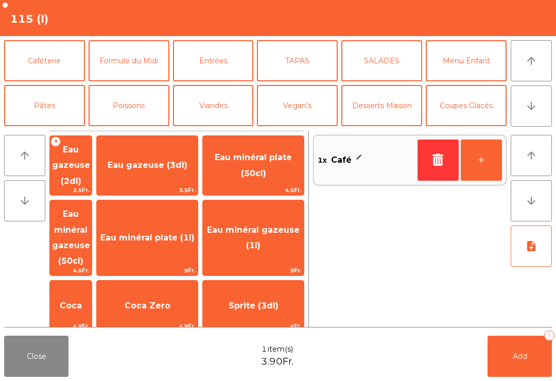
scroll to position [62, 0]
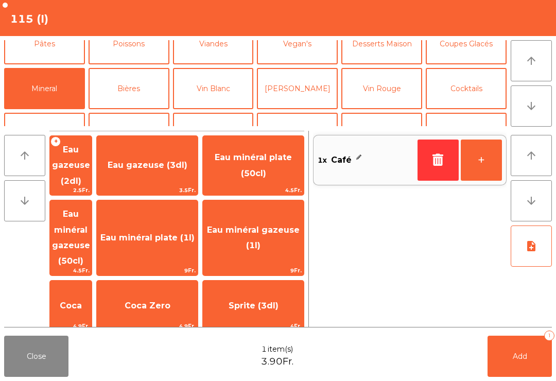
click at [90, 219] on span "Eau minéral gazeuse (50cl)" at bounding box center [71, 237] width 38 height 57
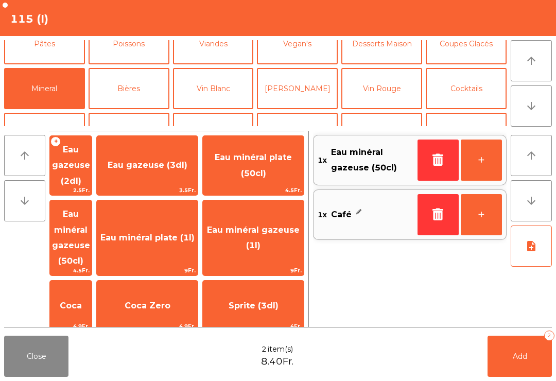
click at [514, 357] on span "Add" at bounding box center [520, 356] width 14 height 9
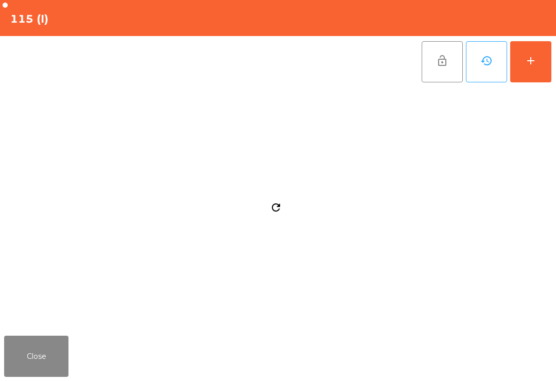
click at [49, 346] on button "Close" at bounding box center [36, 356] width 64 height 41
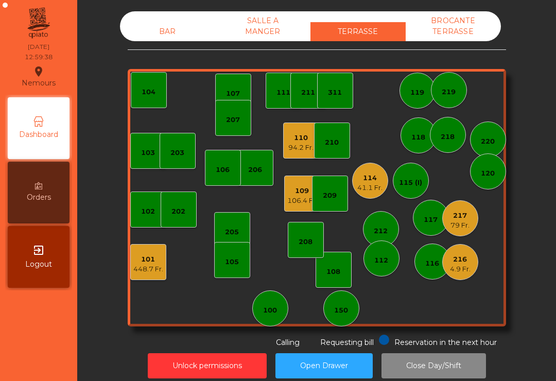
click at [464, 266] on div "4.9 Fr." at bounding box center [460, 269] width 21 height 10
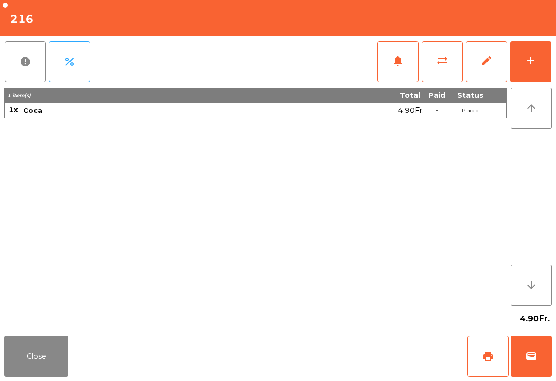
click at [538, 63] on button "add" at bounding box center [530, 61] width 41 height 41
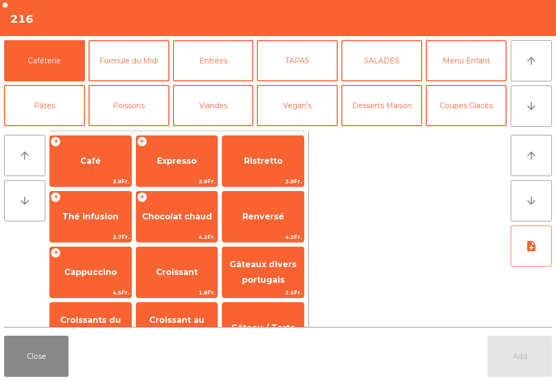
click at [539, 105] on button "arrow_downward" at bounding box center [531, 105] width 41 height 41
click at [52, 130] on button "Mineral" at bounding box center [44, 150] width 81 height 41
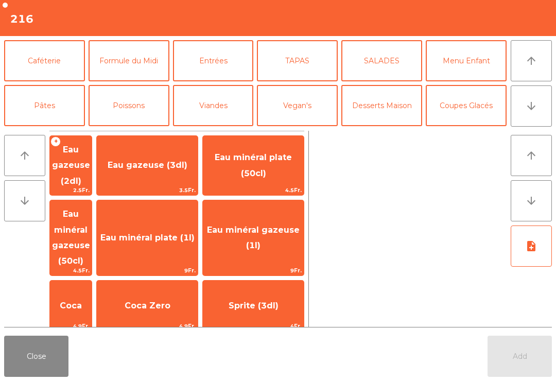
scroll to position [90, 0]
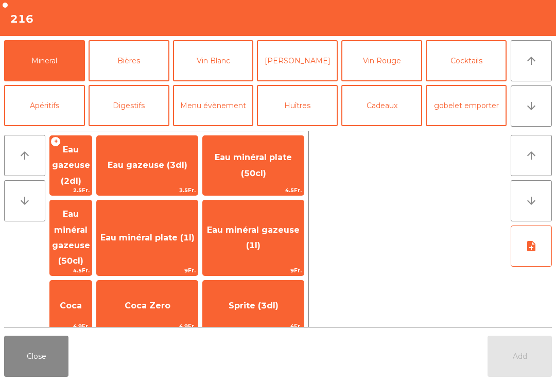
click at [92, 292] on span "Coca" at bounding box center [71, 306] width 42 height 28
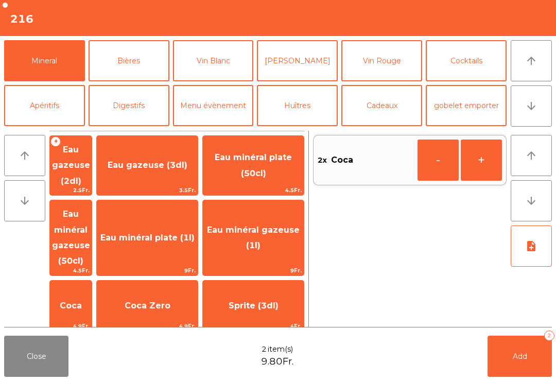
scroll to position [0, 0]
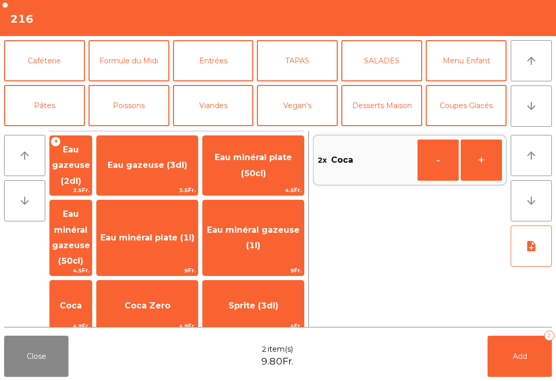
click at [43, 72] on button "Caféterie" at bounding box center [44, 60] width 81 height 41
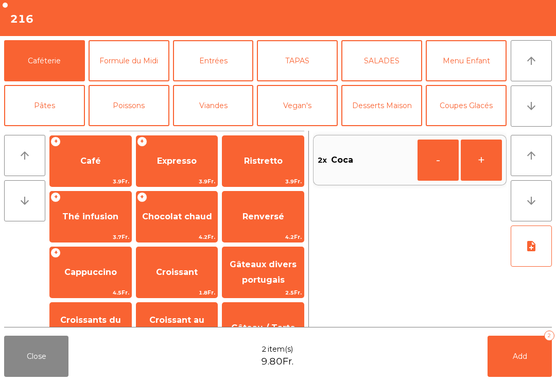
click at [87, 174] on span "Café" at bounding box center [90, 161] width 81 height 28
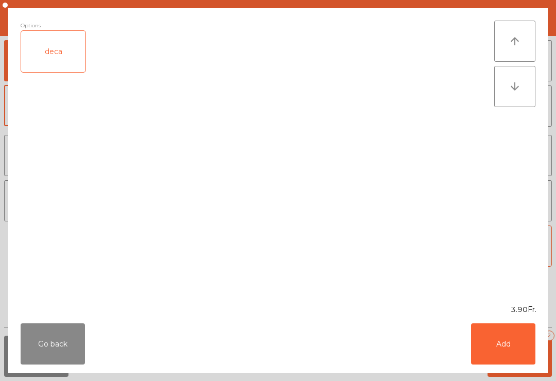
click at [510, 346] on button "Add" at bounding box center [503, 343] width 64 height 41
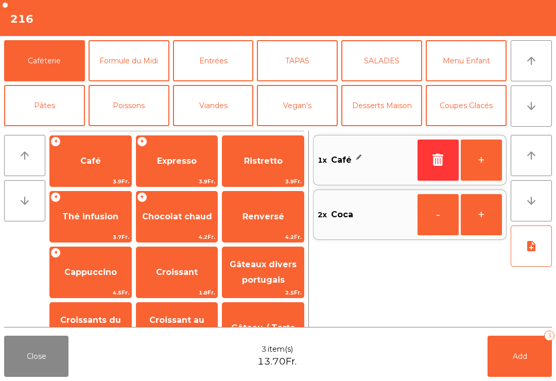
click at [551, 361] on button "Add 3" at bounding box center [520, 356] width 64 height 41
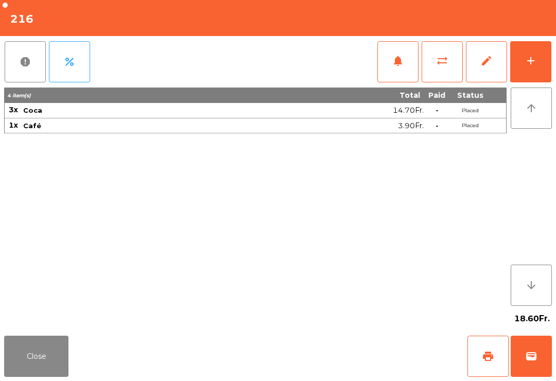
click at [44, 370] on button "Close" at bounding box center [36, 356] width 64 height 41
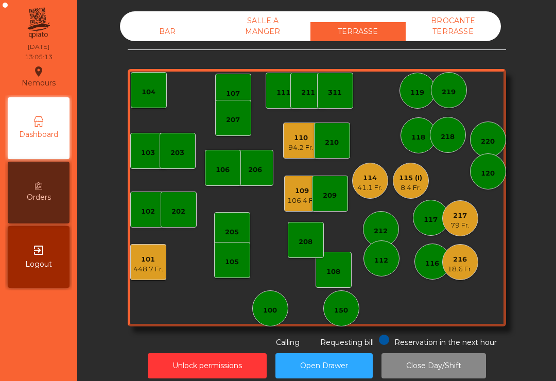
click at [302, 145] on div "94.2 Fr." at bounding box center [300, 148] width 25 height 10
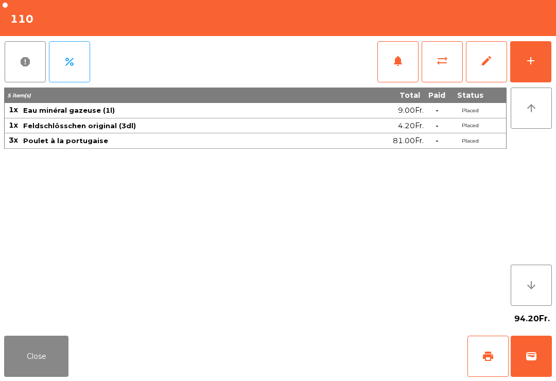
click at [539, 81] on button "add" at bounding box center [530, 61] width 41 height 41
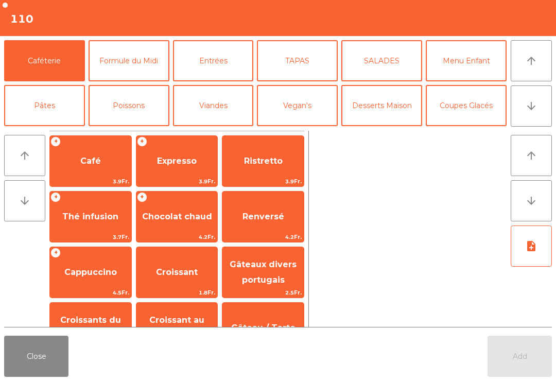
scroll to position [67, 0]
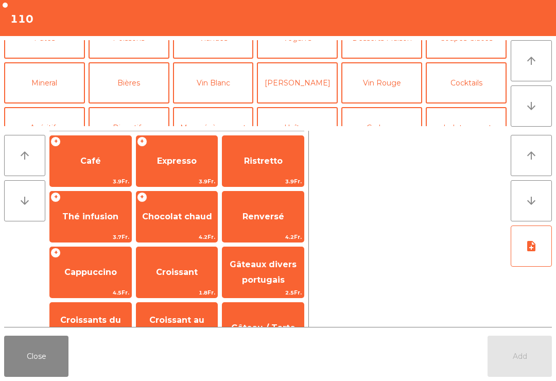
click at [317, 84] on button "[PERSON_NAME]" at bounding box center [297, 82] width 81 height 41
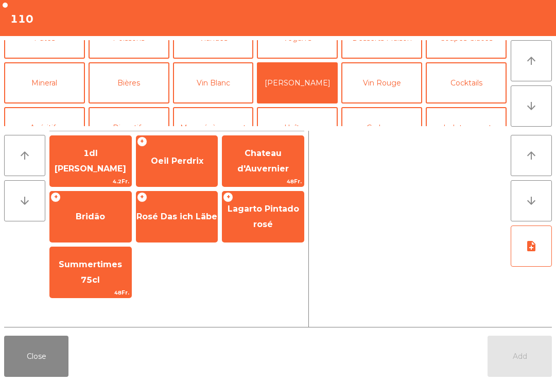
click at [179, 166] on span "Oeil Perdrix" at bounding box center [176, 161] width 81 height 28
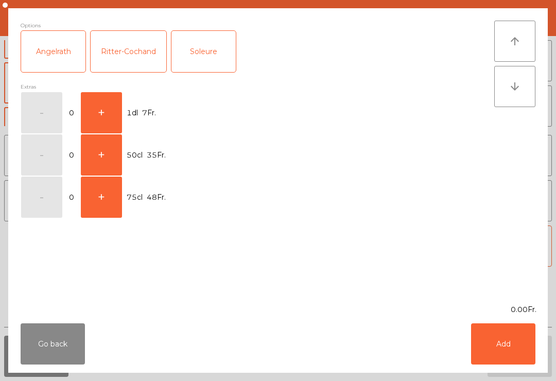
scroll to position [69, 0]
click at [91, 105] on button "+" at bounding box center [101, 112] width 41 height 41
click at [499, 348] on button "Add" at bounding box center [503, 343] width 64 height 41
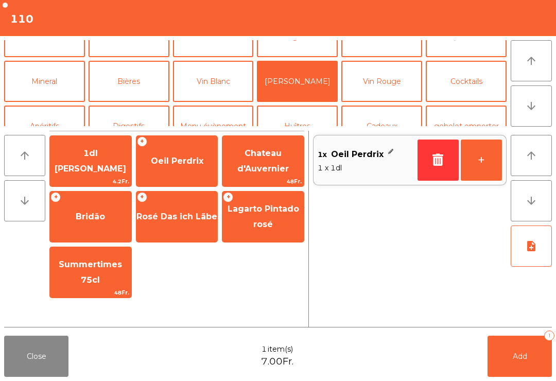
click at [489, 154] on button "+" at bounding box center [481, 160] width 41 height 41
click at [522, 372] on button "Add 3" at bounding box center [520, 356] width 64 height 41
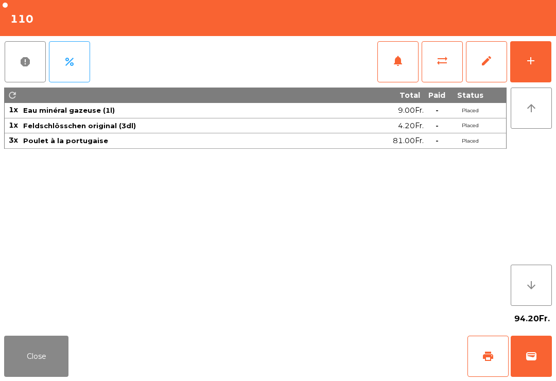
click at [18, 333] on div "Close print wallet" at bounding box center [278, 356] width 556 height 49
click at [68, 347] on button "Close" at bounding box center [36, 356] width 64 height 41
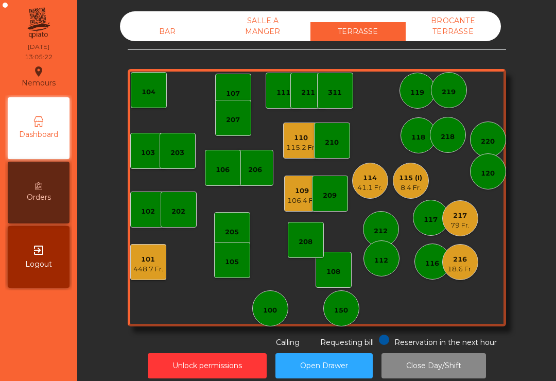
click at [296, 198] on div "106.4 Fr." at bounding box center [302, 201] width 30 height 10
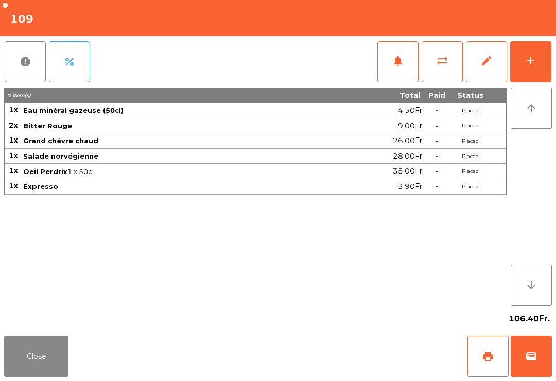
click at [15, 372] on button "Close" at bounding box center [36, 356] width 64 height 41
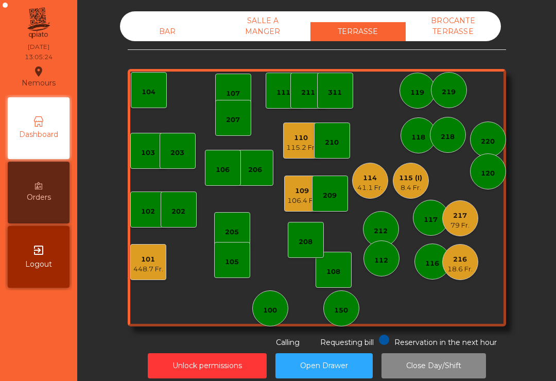
click at [301, 194] on div "109" at bounding box center [302, 191] width 30 height 10
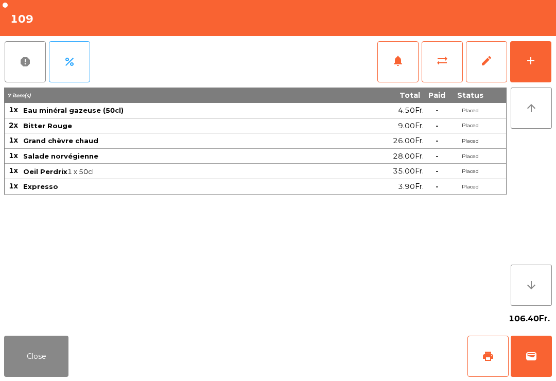
click at [486, 362] on span "print" at bounding box center [488, 356] width 12 height 12
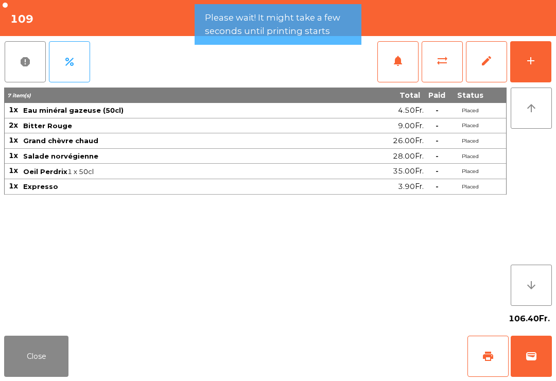
click at [35, 359] on button "Close" at bounding box center [36, 356] width 64 height 41
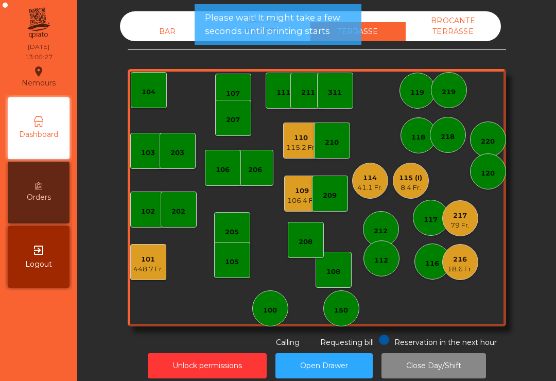
click at [371, 189] on div "41.1 Fr." at bounding box center [369, 188] width 25 height 10
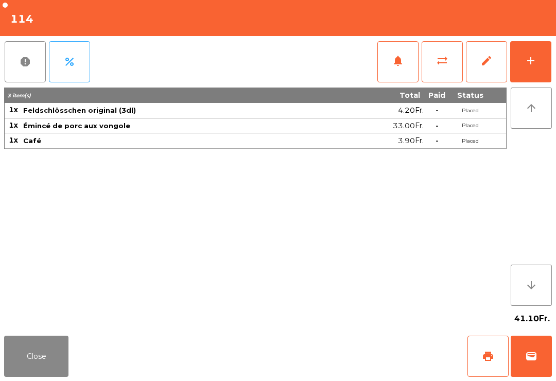
click at [489, 360] on span "print" at bounding box center [488, 356] width 12 height 12
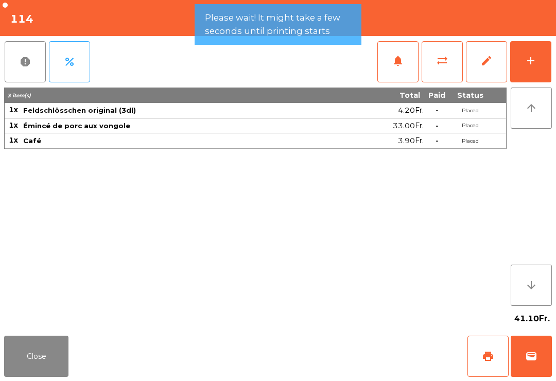
click at [12, 373] on button "Close" at bounding box center [36, 356] width 64 height 41
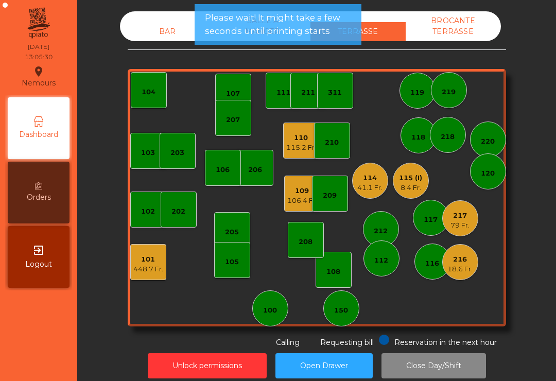
click at [462, 215] on div "217" at bounding box center [460, 216] width 19 height 10
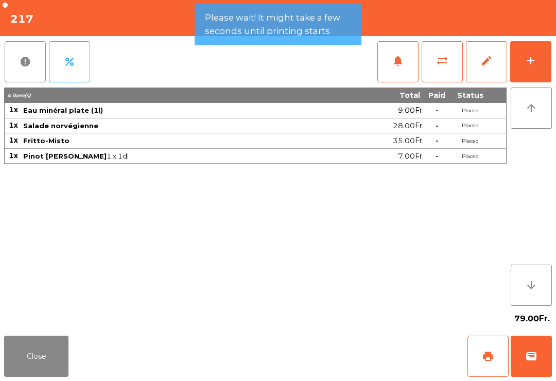
click at [490, 359] on span "print" at bounding box center [488, 356] width 12 height 12
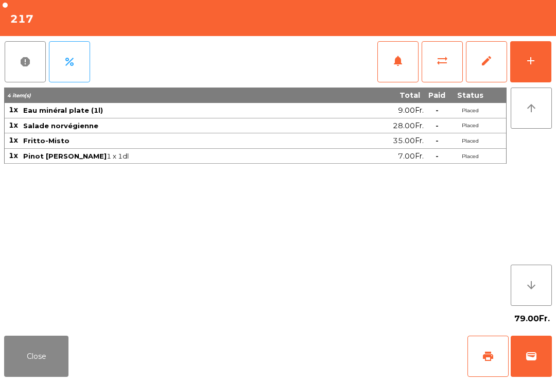
click at [26, 351] on button "Close" at bounding box center [36, 356] width 64 height 41
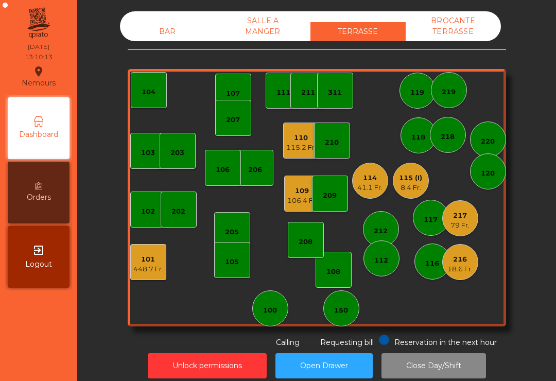
click at [465, 263] on div "216" at bounding box center [459, 259] width 25 height 10
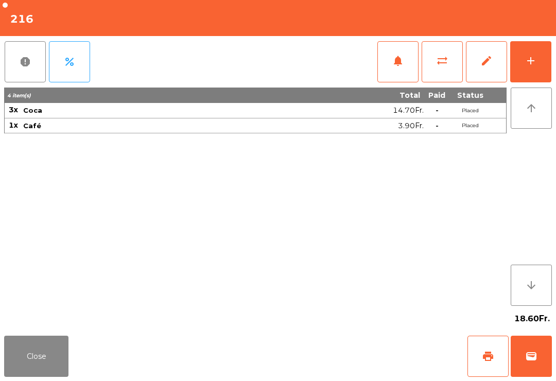
click at [544, 59] on button "add" at bounding box center [530, 61] width 41 height 41
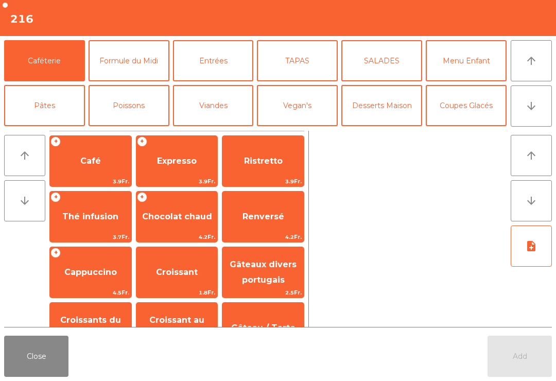
click at [42, 130] on button "Mineral" at bounding box center [44, 150] width 81 height 41
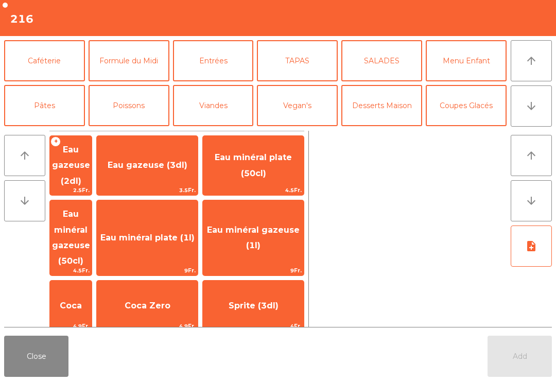
scroll to position [62, 0]
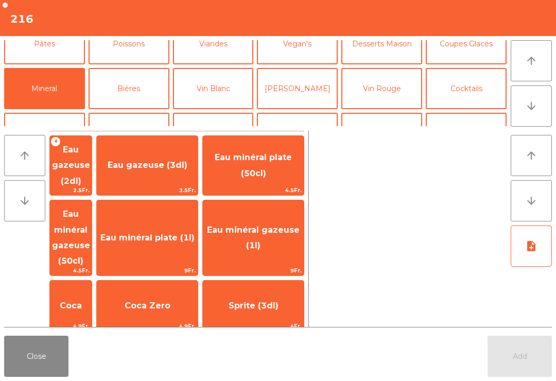
click at [79, 292] on span "Coca" at bounding box center [71, 306] width 42 height 28
click at [170, 301] on span "Coca Zero" at bounding box center [148, 306] width 46 height 10
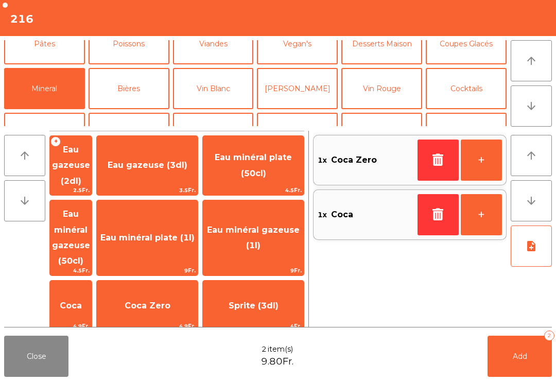
click at [522, 362] on button "Add 2" at bounding box center [520, 356] width 64 height 41
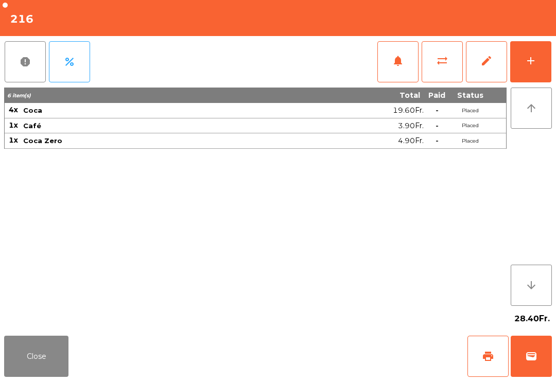
click at [24, 353] on button "Close" at bounding box center [36, 356] width 64 height 41
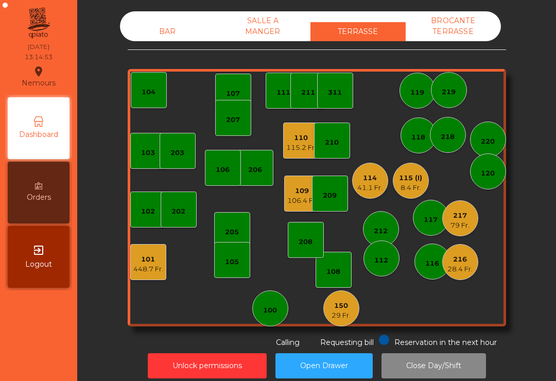
scroll to position [0, 0]
click at [217, 272] on div "105" at bounding box center [232, 260] width 36 height 36
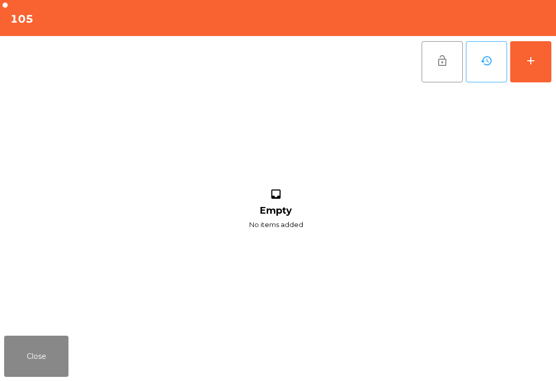
click at [550, 64] on button "add" at bounding box center [530, 61] width 41 height 41
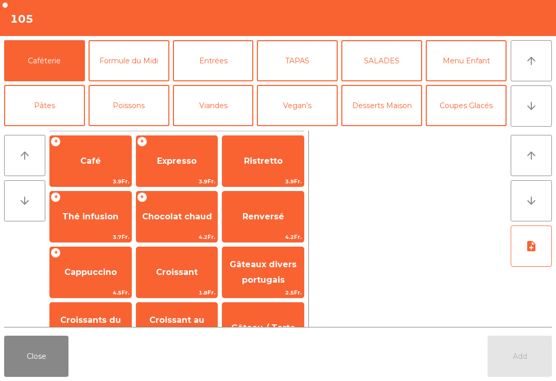
click at [537, 104] on icon "arrow_downward" at bounding box center [531, 106] width 12 height 12
click at [54, 175] on button "Apéritifs" at bounding box center [44, 195] width 81 height 41
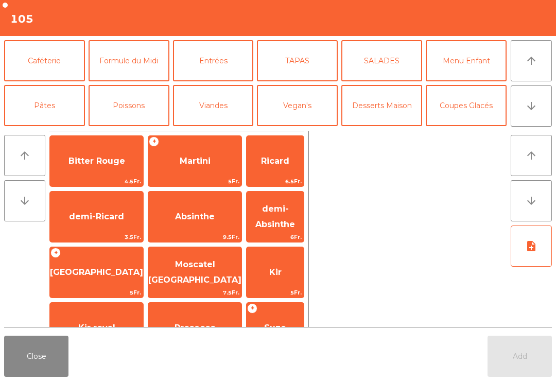
scroll to position [90, 0]
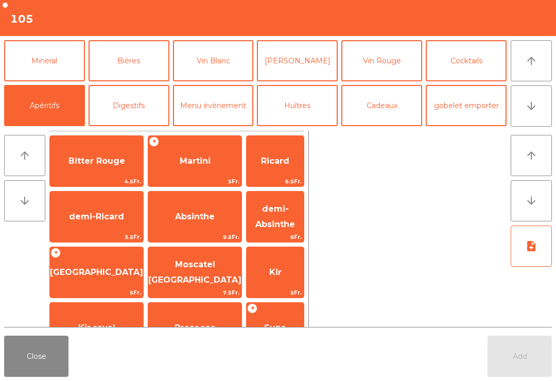
click at [271, 280] on span "Kir" at bounding box center [275, 272] width 57 height 28
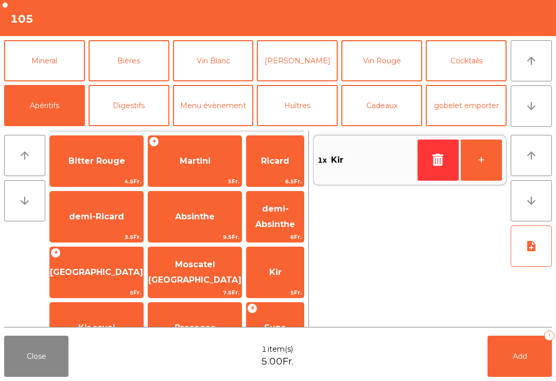
click at [271, 280] on span "Kir" at bounding box center [275, 272] width 57 height 28
click at [58, 61] on button "Mineral" at bounding box center [44, 60] width 81 height 41
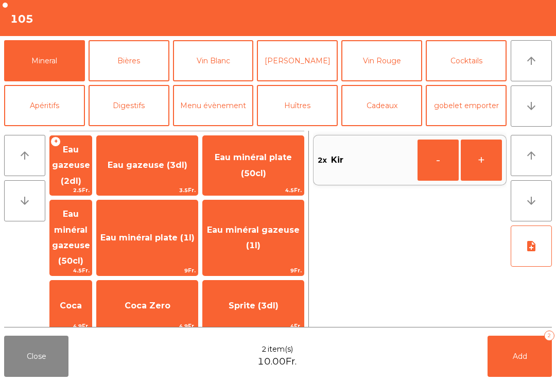
click at [285, 225] on span "Eau minéral gazeuse (1l)" at bounding box center [253, 237] width 93 height 25
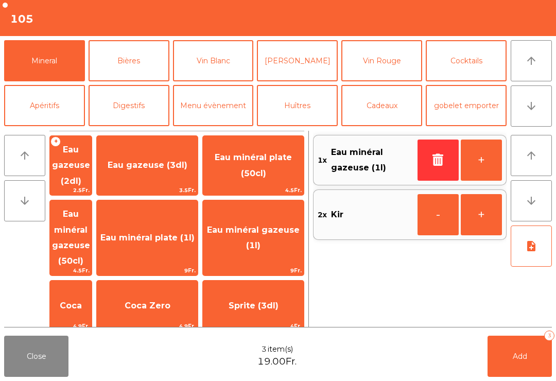
click at [540, 370] on button "Add 3" at bounding box center [520, 356] width 64 height 41
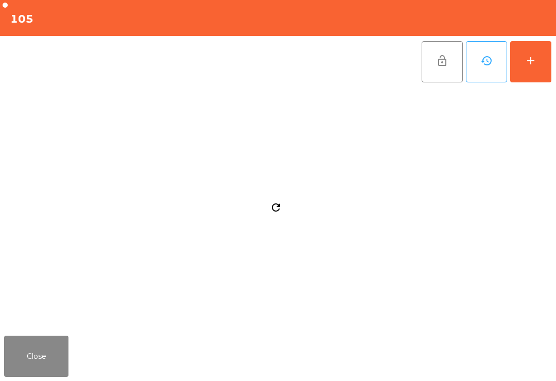
click at [50, 370] on button "Close" at bounding box center [36, 356] width 64 height 41
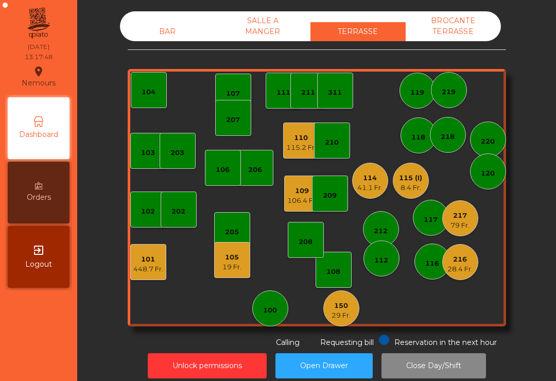
click at [240, 269] on div "19 Fr." at bounding box center [231, 267] width 19 height 10
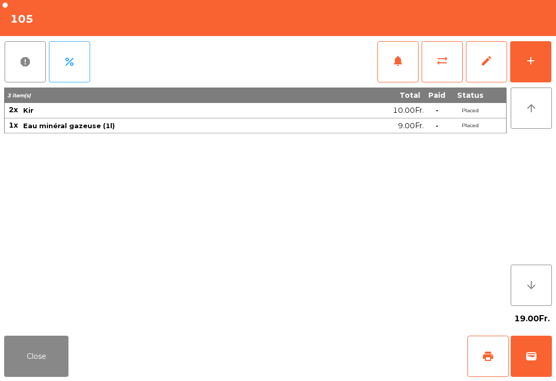
click at [541, 70] on button "add" at bounding box center [530, 61] width 41 height 41
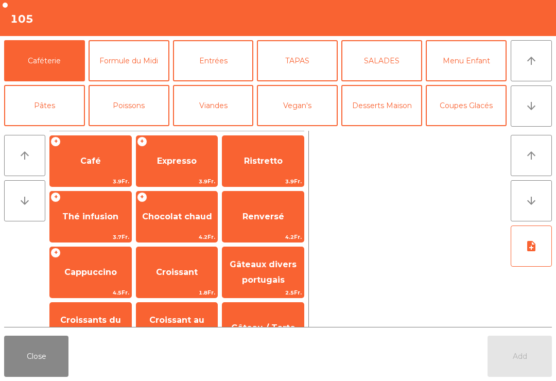
scroll to position [0, 0]
click at [110, 75] on button "Formule du Midi" at bounding box center [129, 60] width 81 height 41
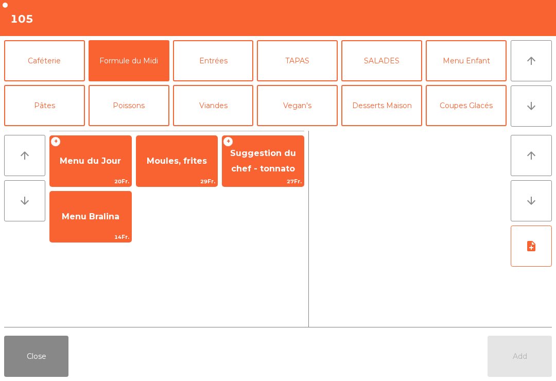
click at [220, 112] on button "Viandes" at bounding box center [213, 105] width 81 height 41
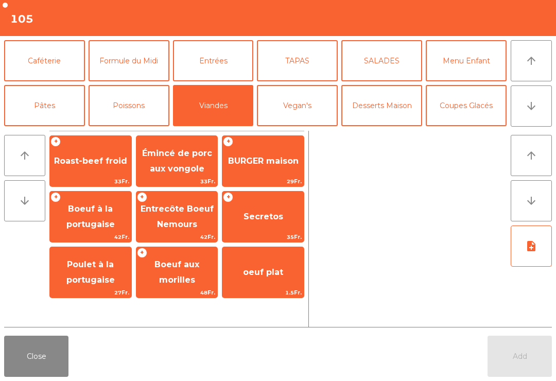
click at [113, 119] on button "Poissons" at bounding box center [129, 105] width 81 height 41
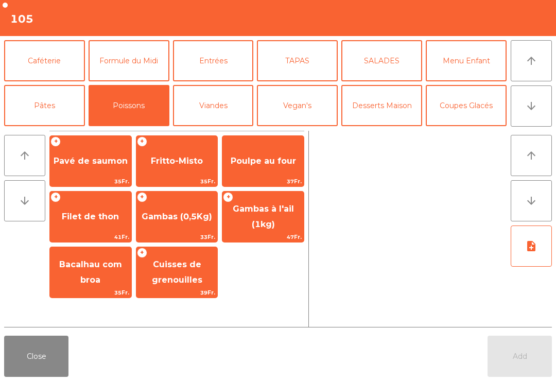
click at [192, 219] on span "Gambas (0,5Kg)" at bounding box center [177, 217] width 71 height 10
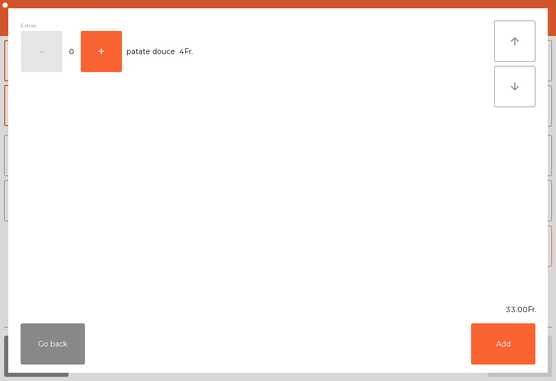
click at [192, 219] on div "Extras - 0 + patate douce 4Fr." at bounding box center [258, 156] width 474 height 271
click at [510, 355] on button "Add" at bounding box center [503, 343] width 64 height 41
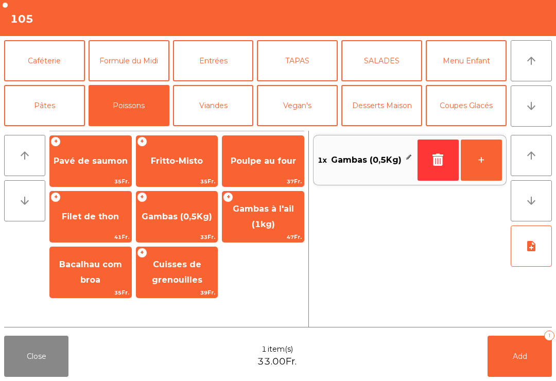
click at [492, 165] on button "+" at bounding box center [481, 160] width 41 height 41
click at [234, 107] on button "Viandes" at bounding box center [213, 105] width 81 height 41
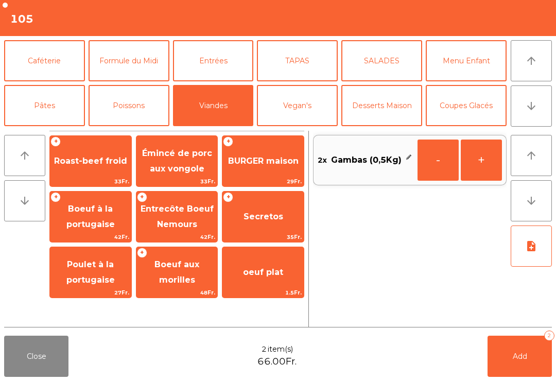
click at [99, 271] on span "Poulet à la portugaise" at bounding box center [90, 273] width 81 height 44
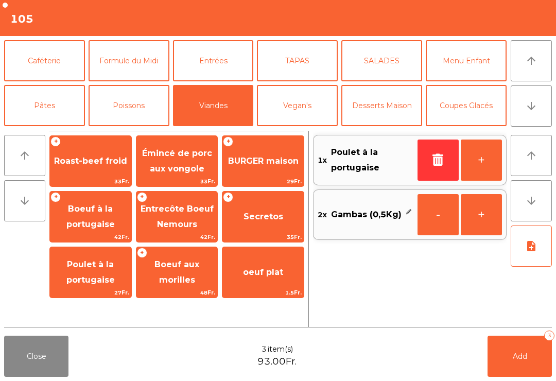
click at [96, 288] on span "27Fr." at bounding box center [90, 293] width 81 height 10
click at [507, 362] on button "Add 4" at bounding box center [520, 356] width 64 height 41
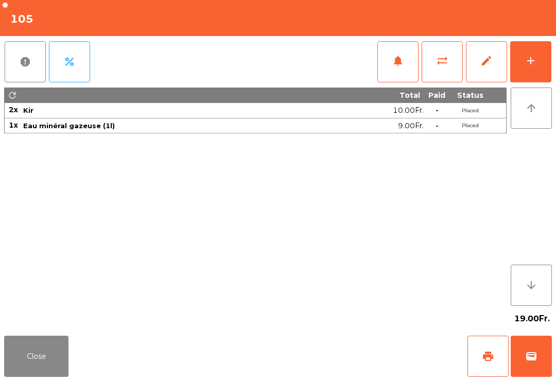
click at [58, 370] on button "Close" at bounding box center [36, 356] width 64 height 41
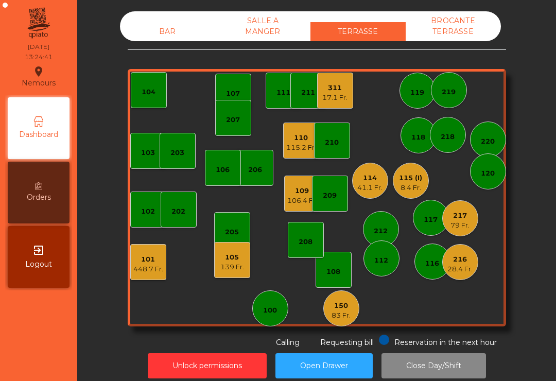
click at [343, 100] on div "17.1 Fr." at bounding box center [334, 98] width 25 height 10
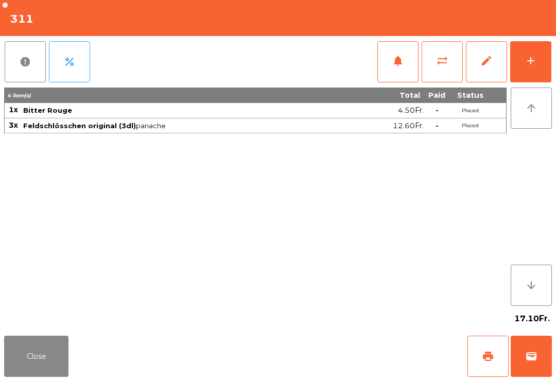
click at [548, 49] on button "add" at bounding box center [530, 61] width 41 height 41
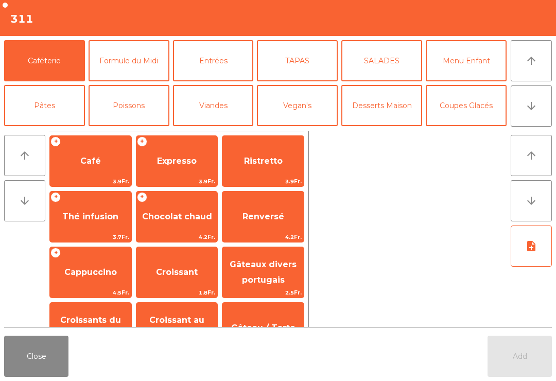
click at [123, 112] on button "Poissons" at bounding box center [129, 105] width 81 height 41
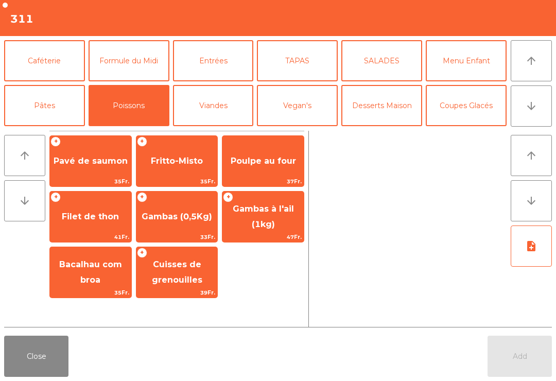
click at [252, 223] on span "Gambas à l'ail (1kg)" at bounding box center [263, 216] width 61 height 25
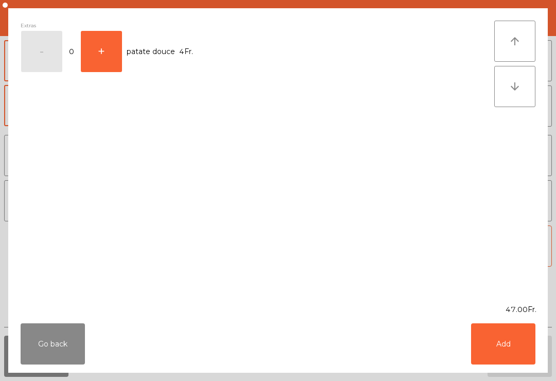
click at [516, 349] on button "Add" at bounding box center [503, 343] width 64 height 41
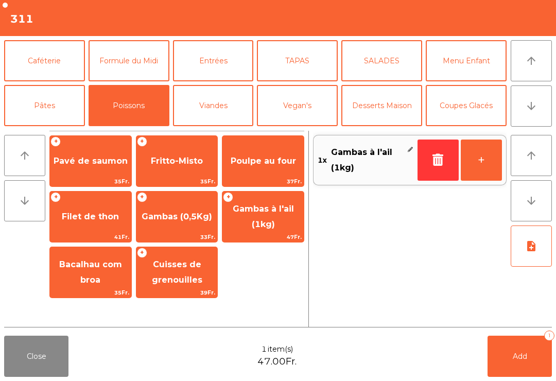
click at [535, 252] on icon "note_add" at bounding box center [531, 246] width 12 height 12
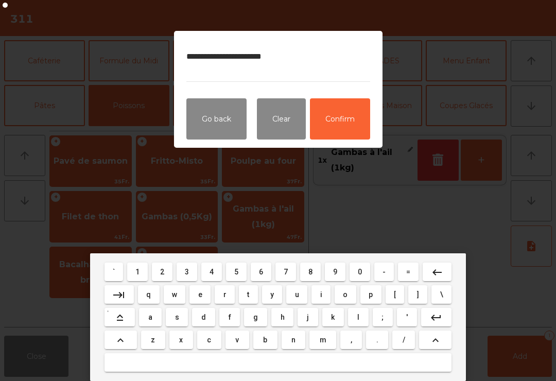
click at [233, 64] on textarea "**********" at bounding box center [278, 62] width 184 height 39
click at [336, 62] on textarea "**********" at bounding box center [278, 62] width 184 height 39
type textarea "**********"
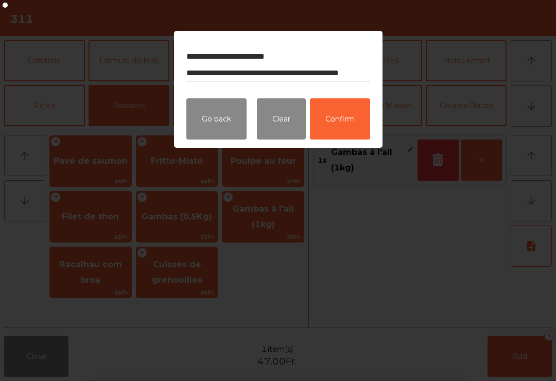
click at [350, 127] on button "Confirm" at bounding box center [340, 118] width 60 height 41
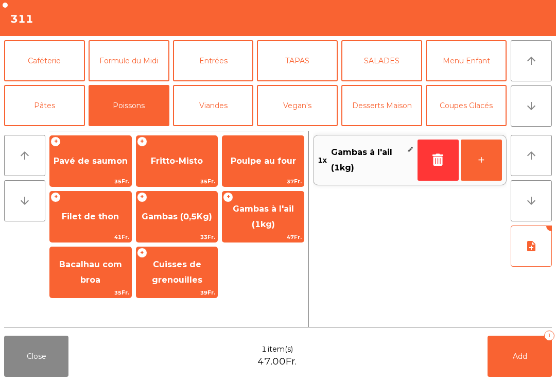
click at [516, 369] on button "Add 1" at bounding box center [520, 356] width 64 height 41
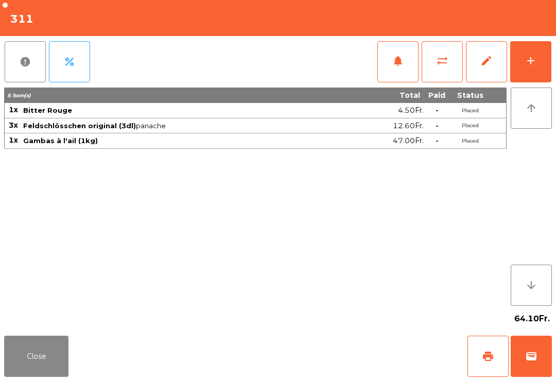
click at [30, 352] on button "Close" at bounding box center [36, 356] width 64 height 41
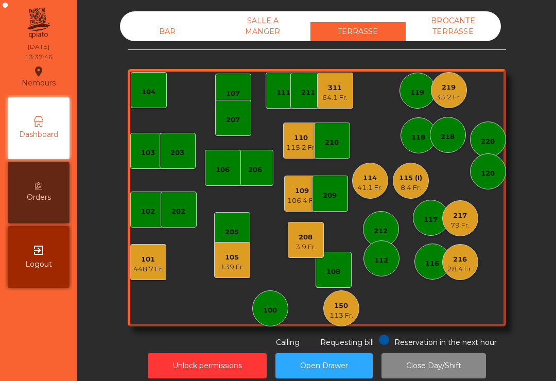
click at [47, 378] on nav "Nemours location_on 17/08/2025 13:37:46 Dashboard Orders exit_to_app Logout" at bounding box center [38, 190] width 77 height 381
click at [299, 224] on div "208 3.9 Fr." at bounding box center [306, 240] width 36 height 36
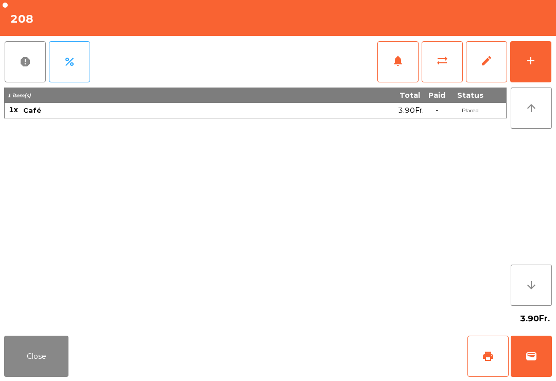
click at [535, 347] on button "wallet" at bounding box center [531, 356] width 41 height 41
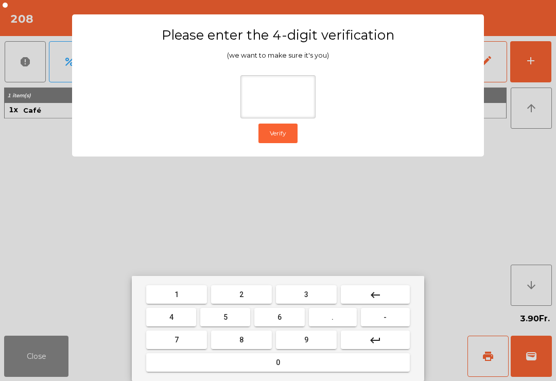
type input "*"
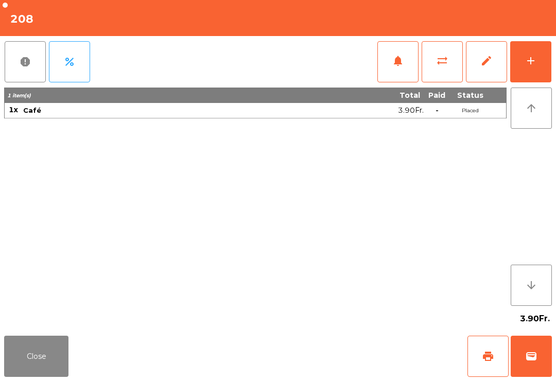
click at [388, 361] on div "Close print wallet" at bounding box center [278, 356] width 556 height 49
click at [379, 373] on div "Close print wallet" at bounding box center [278, 356] width 556 height 49
click at [362, 354] on div "Close print wallet" at bounding box center [278, 356] width 556 height 49
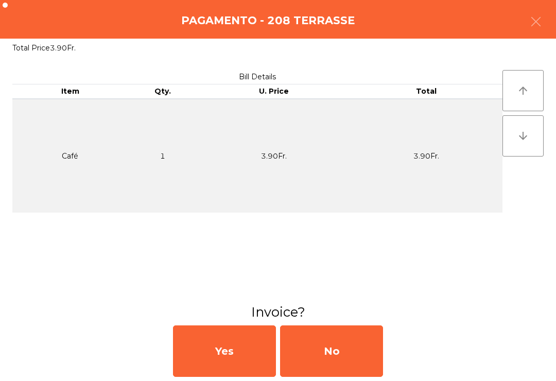
click at [363, 345] on div "No" at bounding box center [331, 350] width 103 height 51
click at [358, 362] on div "No" at bounding box center [331, 350] width 103 height 51
click at [356, 355] on div "No" at bounding box center [331, 350] width 103 height 51
click at [355, 355] on div "No" at bounding box center [331, 350] width 103 height 51
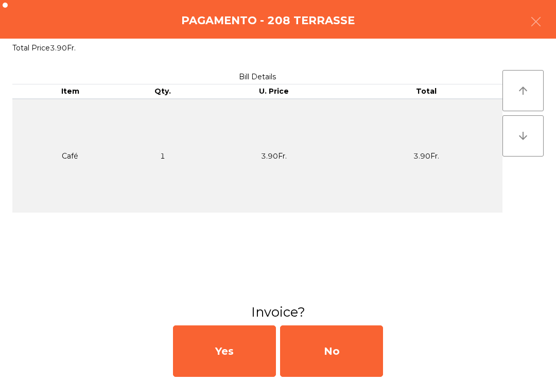
click at [346, 361] on div "No" at bounding box center [331, 350] width 103 height 51
click at [345, 360] on div "No" at bounding box center [331, 350] width 103 height 51
click at [344, 367] on div "No" at bounding box center [331, 350] width 103 height 51
click at [339, 368] on div "No" at bounding box center [331, 350] width 103 height 51
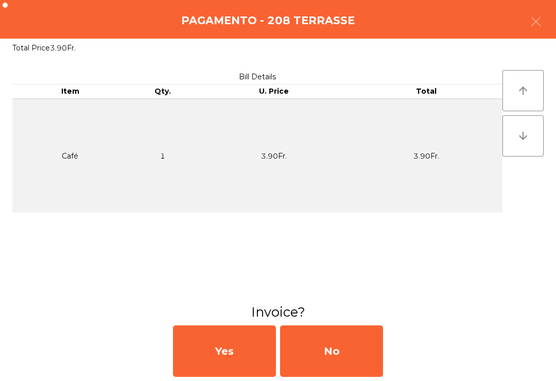
click at [339, 368] on div "No" at bounding box center [331, 350] width 103 height 51
click at [337, 365] on div "No" at bounding box center [331, 350] width 103 height 51
click at [533, 36] on button "button" at bounding box center [536, 22] width 29 height 31
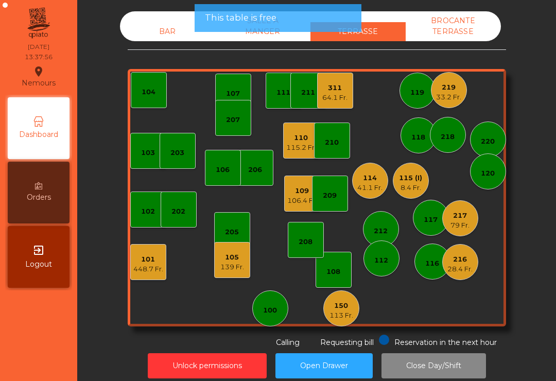
click at [63, 344] on nav "Nemours location_on 17/08/2025 13:37:56 Dashboard Orders exit_to_app Logout" at bounding box center [38, 190] width 77 height 381
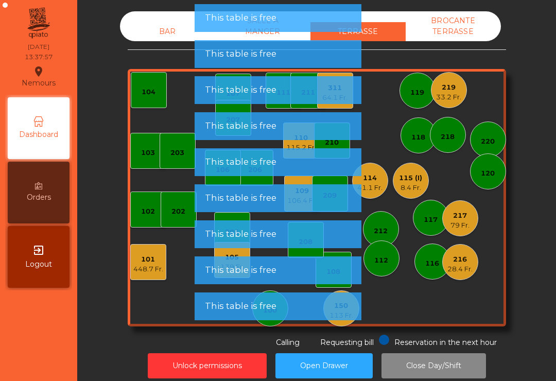
click at [402, 176] on div "115 (I)" at bounding box center [410, 178] width 23 height 10
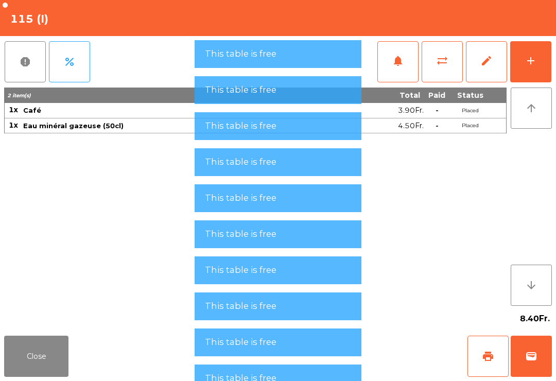
click at [480, 356] on button "print" at bounding box center [487, 356] width 41 height 41
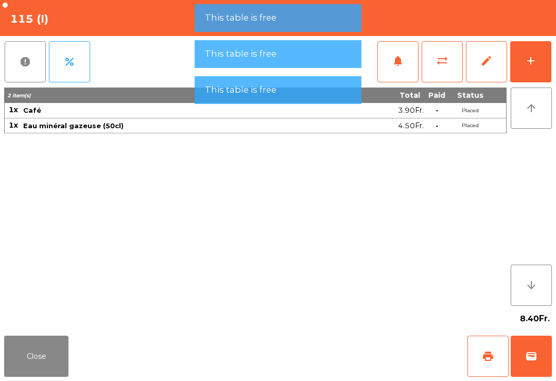
click at [44, 358] on button "Close" at bounding box center [36, 356] width 64 height 41
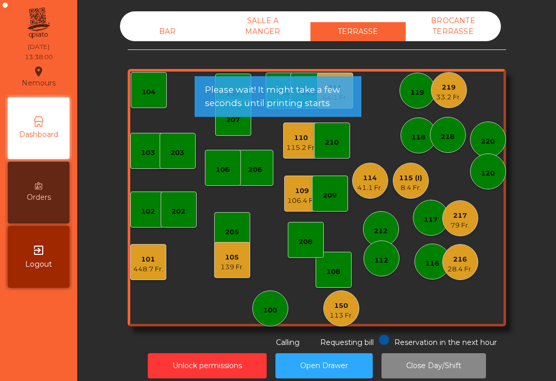
click at [375, 176] on div "114" at bounding box center [369, 178] width 25 height 10
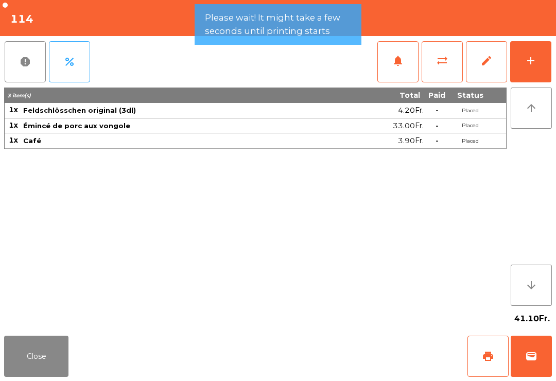
click at [546, 362] on button "wallet" at bounding box center [531, 356] width 41 height 41
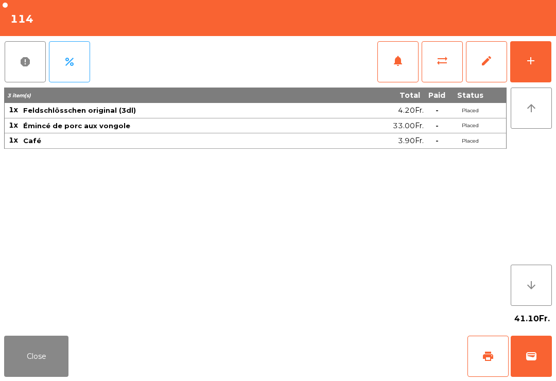
click at [357, 346] on div "Close print wallet" at bounding box center [278, 356] width 556 height 49
click at [351, 350] on div "Close print wallet" at bounding box center [278, 356] width 556 height 49
click at [350, 350] on div "Close print wallet" at bounding box center [278, 356] width 556 height 49
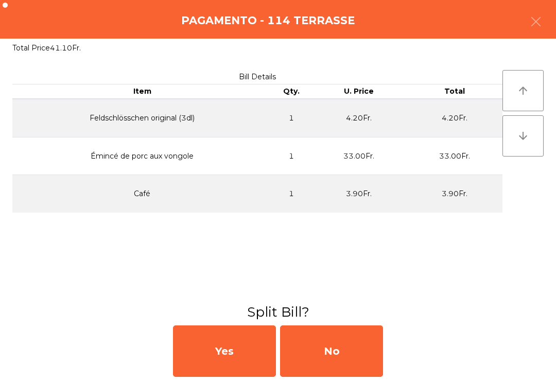
click at [357, 354] on div "No" at bounding box center [331, 350] width 103 height 51
click at [345, 356] on div "No" at bounding box center [331, 350] width 103 height 51
click at [334, 353] on div "No" at bounding box center [331, 350] width 103 height 51
click at [345, 353] on div "No" at bounding box center [331, 350] width 103 height 51
click at [334, 341] on div "No" at bounding box center [331, 350] width 103 height 51
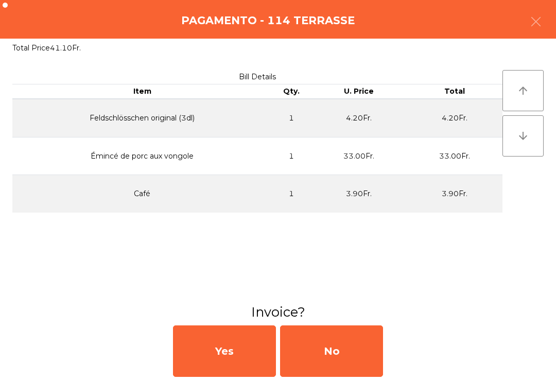
click at [323, 339] on div "No" at bounding box center [331, 350] width 103 height 51
click at [314, 331] on div "No" at bounding box center [331, 350] width 103 height 51
click at [322, 325] on div "No" at bounding box center [331, 350] width 103 height 51
click at [337, 351] on div "No" at bounding box center [331, 350] width 103 height 51
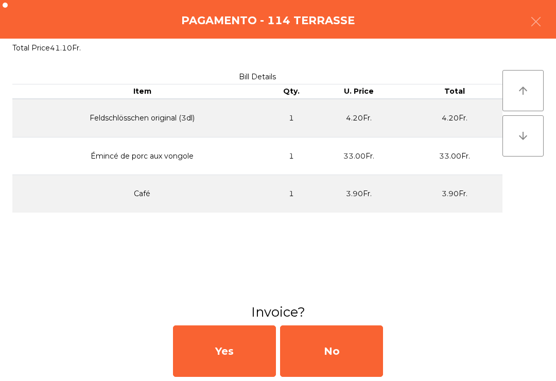
click at [339, 325] on div "No" at bounding box center [331, 350] width 103 height 51
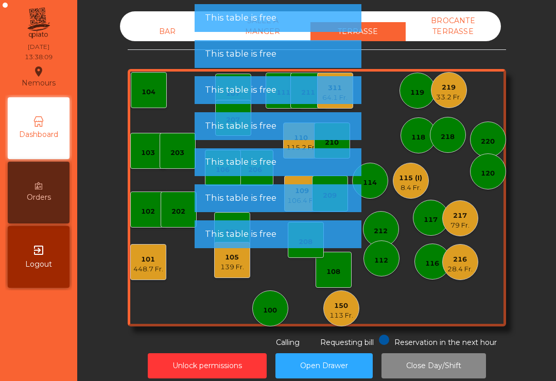
click at [533, 26] on div "BAR SALLE A MANGER TERRASSE BROCANTE TERRASSE 103 102 101 448.7 Fr. 202 206 104…" at bounding box center [316, 179] width 451 height 337
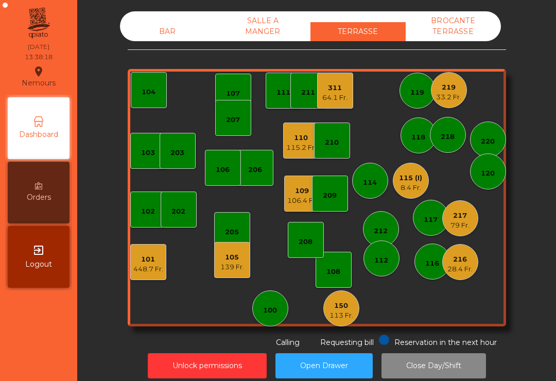
scroll to position [9, 0]
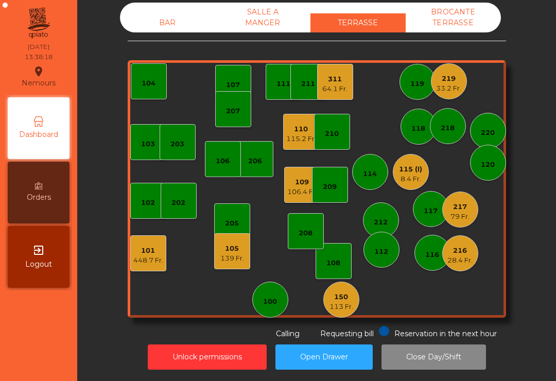
click at [342, 95] on div "311 64.1 Fr." at bounding box center [335, 82] width 36 height 36
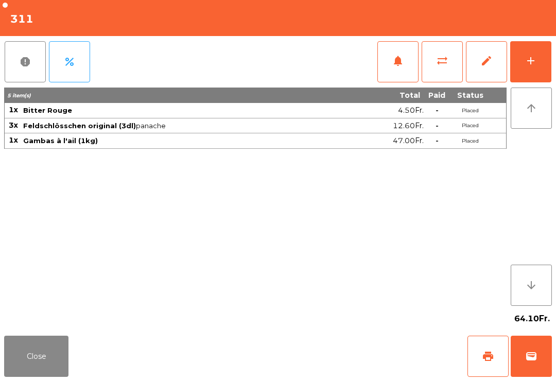
click at [524, 67] on button "add" at bounding box center [530, 61] width 41 height 41
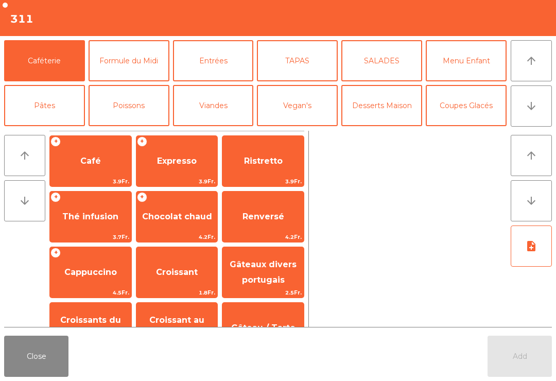
scroll to position [8, 0]
click at [310, 65] on button "TAPAS" at bounding box center [297, 60] width 81 height 41
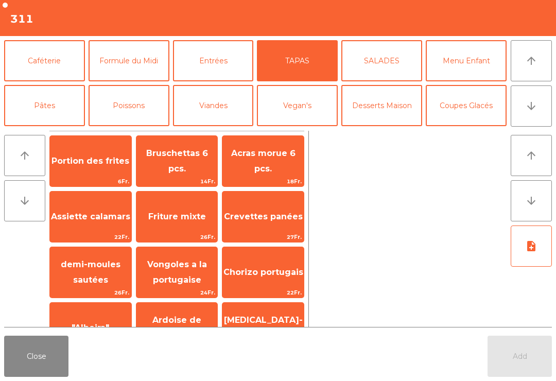
click at [65, 316] on span ""Alheira"" at bounding box center [90, 328] width 81 height 28
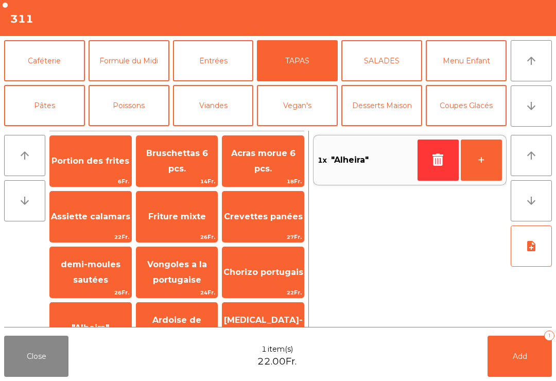
click at [111, 116] on button "Poissons" at bounding box center [129, 105] width 81 height 41
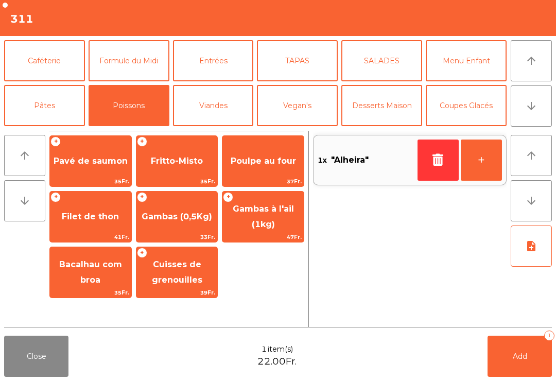
click at [69, 277] on span "Bacalhau com broa" at bounding box center [90, 273] width 81 height 44
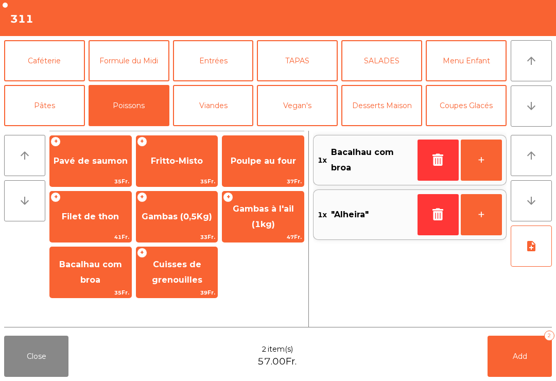
click at [194, 107] on button "Viandes" at bounding box center [213, 105] width 81 height 41
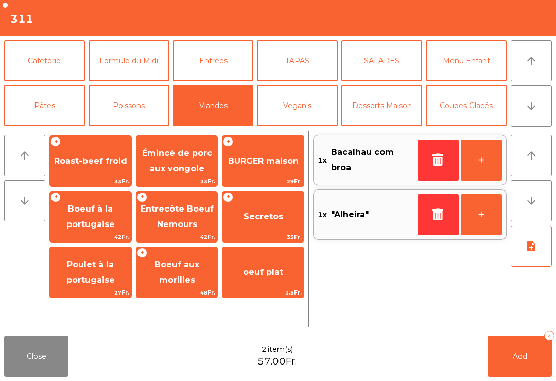
click at [158, 168] on span "Émincé de porc aux vongole" at bounding box center [177, 160] width 70 height 25
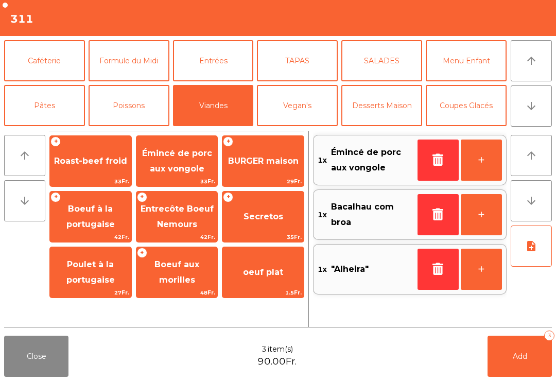
click at [540, 258] on button "note_add" at bounding box center [531, 246] width 41 height 41
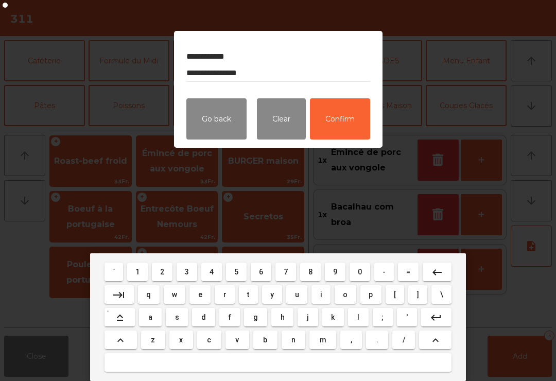
type textarea "**********"
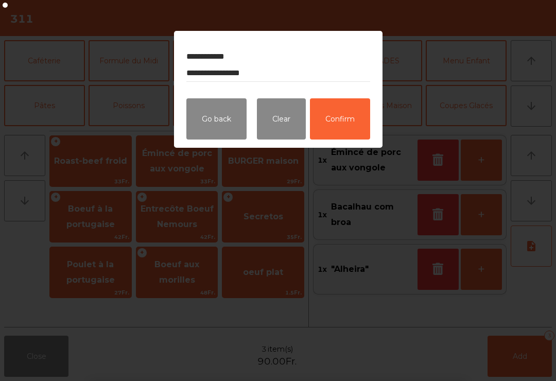
click at [341, 130] on button "Confirm" at bounding box center [340, 118] width 60 height 41
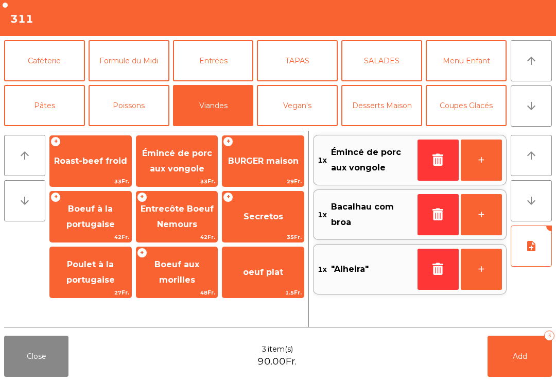
click at [521, 358] on span "Add" at bounding box center [520, 356] width 14 height 9
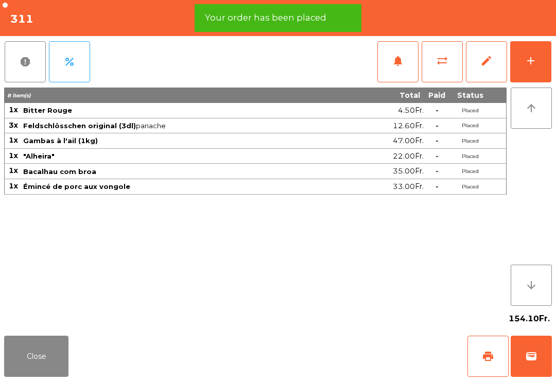
click at [25, 356] on button "Close" at bounding box center [36, 356] width 64 height 41
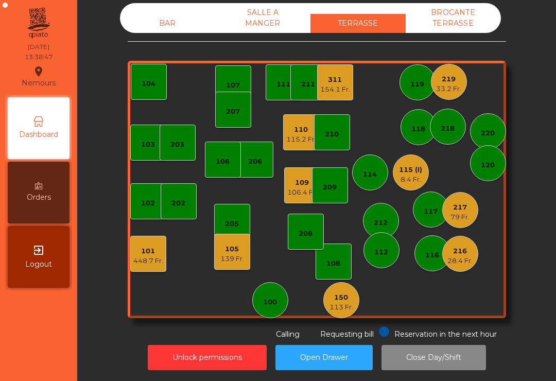
click at [235, 125] on div "207" at bounding box center [233, 110] width 36 height 36
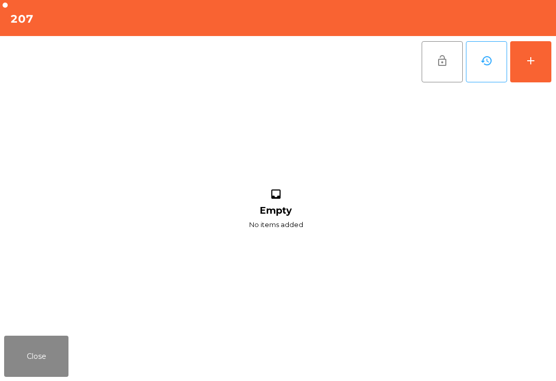
click at [539, 70] on button "add" at bounding box center [530, 61] width 41 height 41
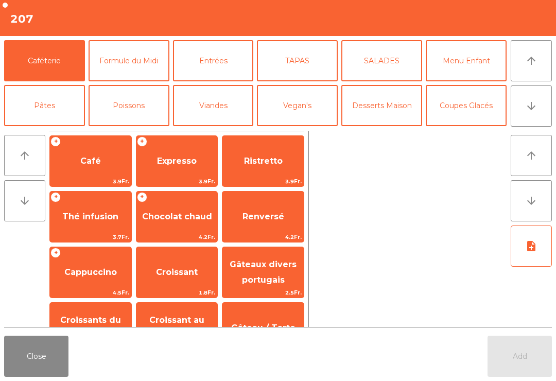
click at [531, 103] on icon "arrow_downward" at bounding box center [531, 106] width 12 height 12
click at [28, 130] on button "Mineral" at bounding box center [44, 150] width 81 height 41
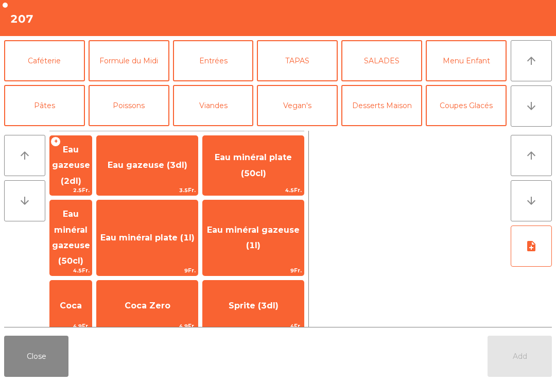
click at [73, 170] on span "Eau gazeuse (2dl)" at bounding box center [71, 165] width 42 height 59
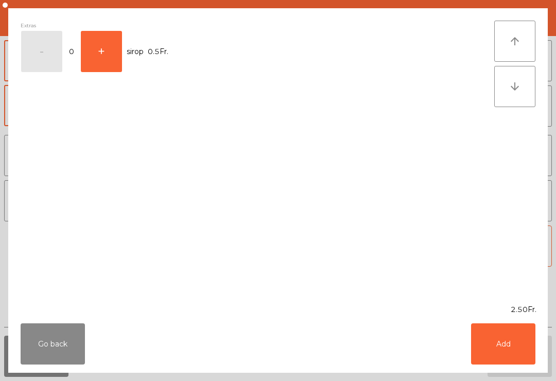
click at [516, 351] on button "Add" at bounding box center [503, 343] width 64 height 41
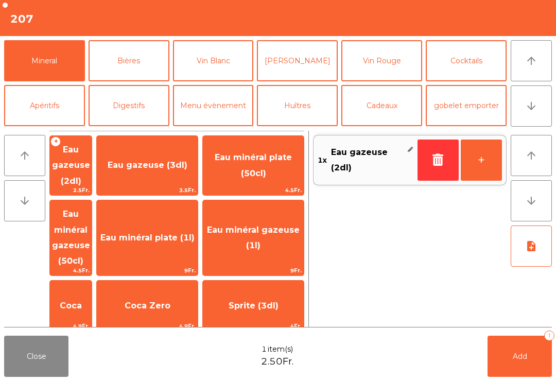
click at [527, 70] on button "arrow_upward" at bounding box center [531, 60] width 41 height 41
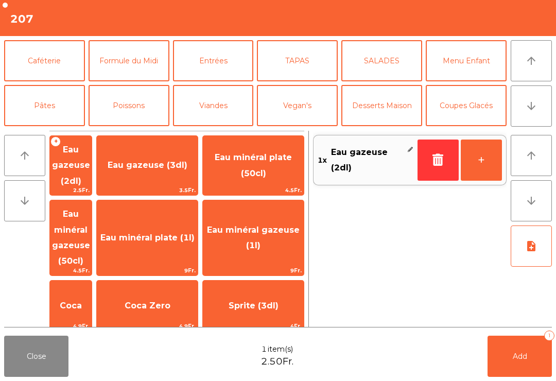
click at [523, 110] on button "arrow_downward" at bounding box center [531, 105] width 41 height 41
click at [123, 130] on button "Bières" at bounding box center [129, 150] width 81 height 41
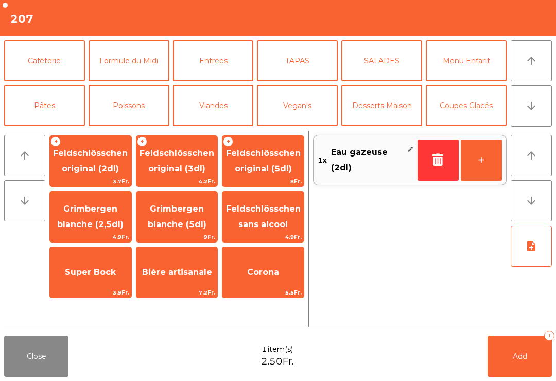
click at [160, 168] on span "Feldschlösschen original (3dl)" at bounding box center [177, 160] width 75 height 25
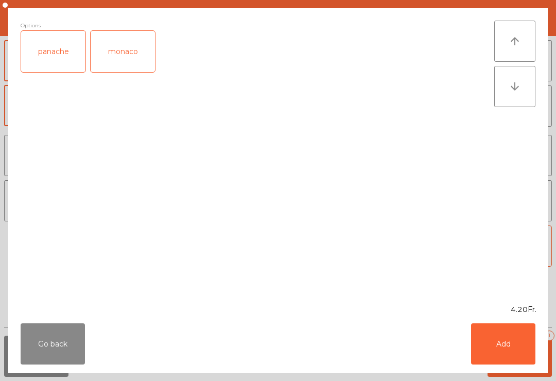
scroll to position [90, 0]
click at [513, 350] on button "Add" at bounding box center [503, 343] width 64 height 41
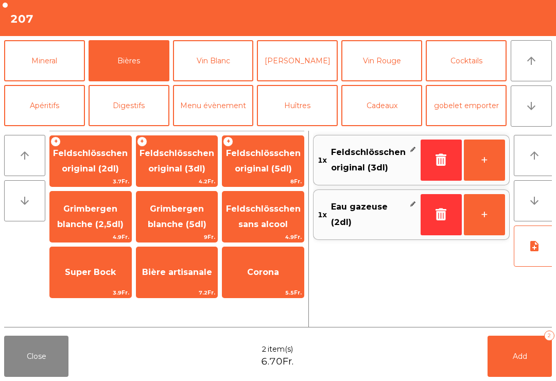
click at [527, 356] on button "Add 2" at bounding box center [520, 356] width 64 height 41
